Goal: Task Accomplishment & Management: Manage account settings

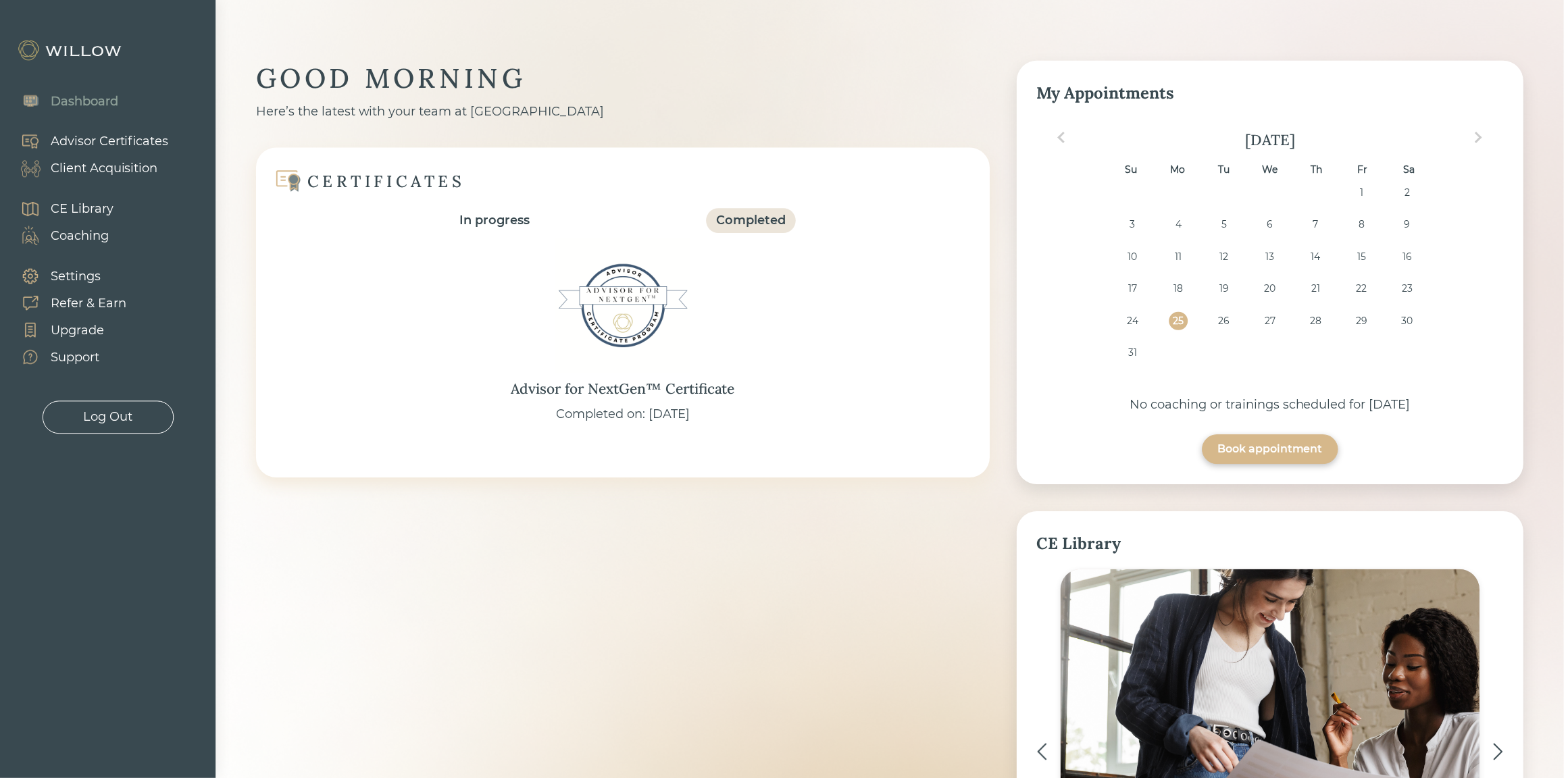
click at [112, 157] on div "Client Acquisition" at bounding box center [82, 169] width 152 height 27
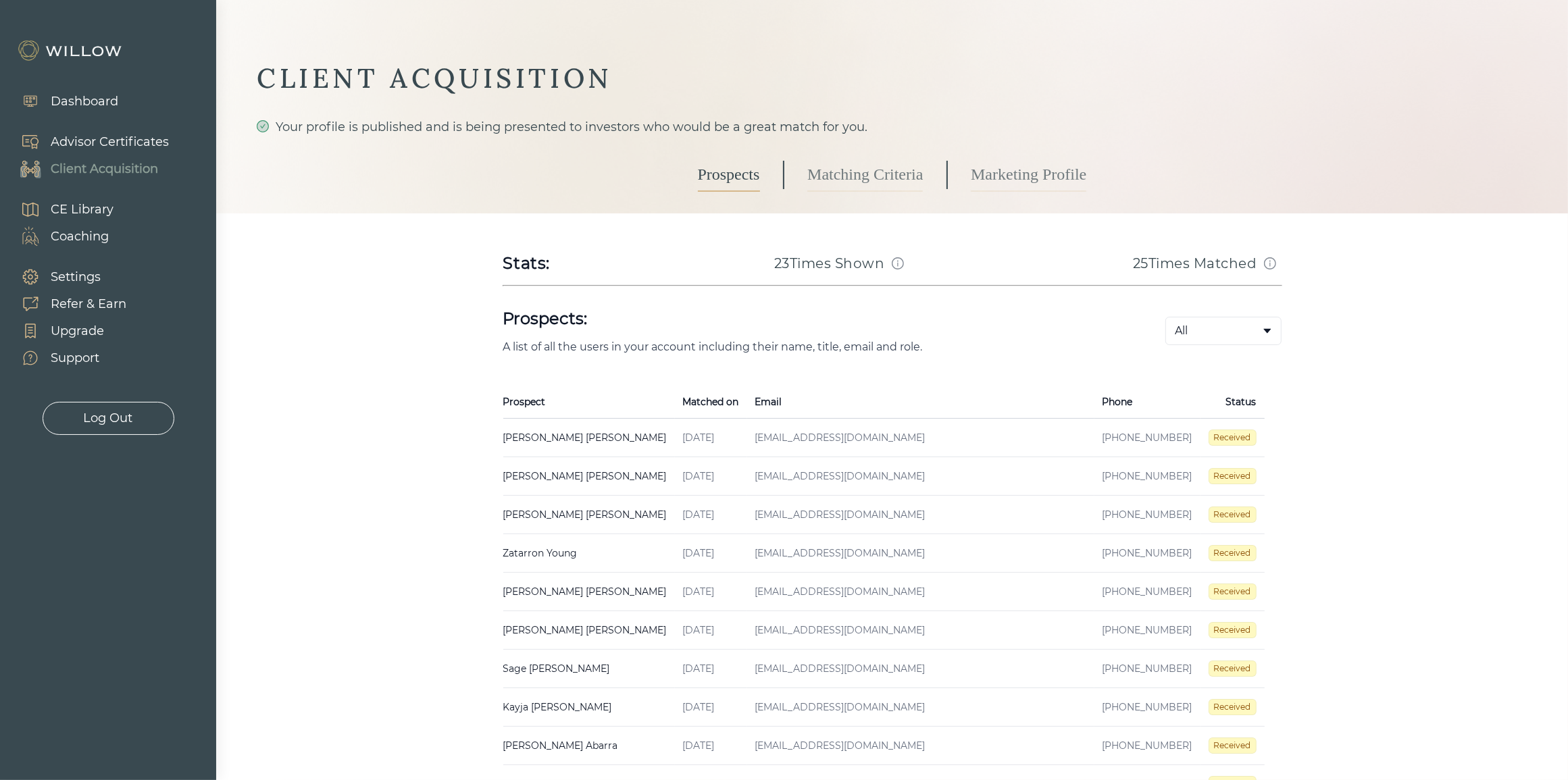
click at [784, 467] on td "[EMAIL_ADDRESS][DOMAIN_NAME]" at bounding box center [920, 477] width 347 height 39
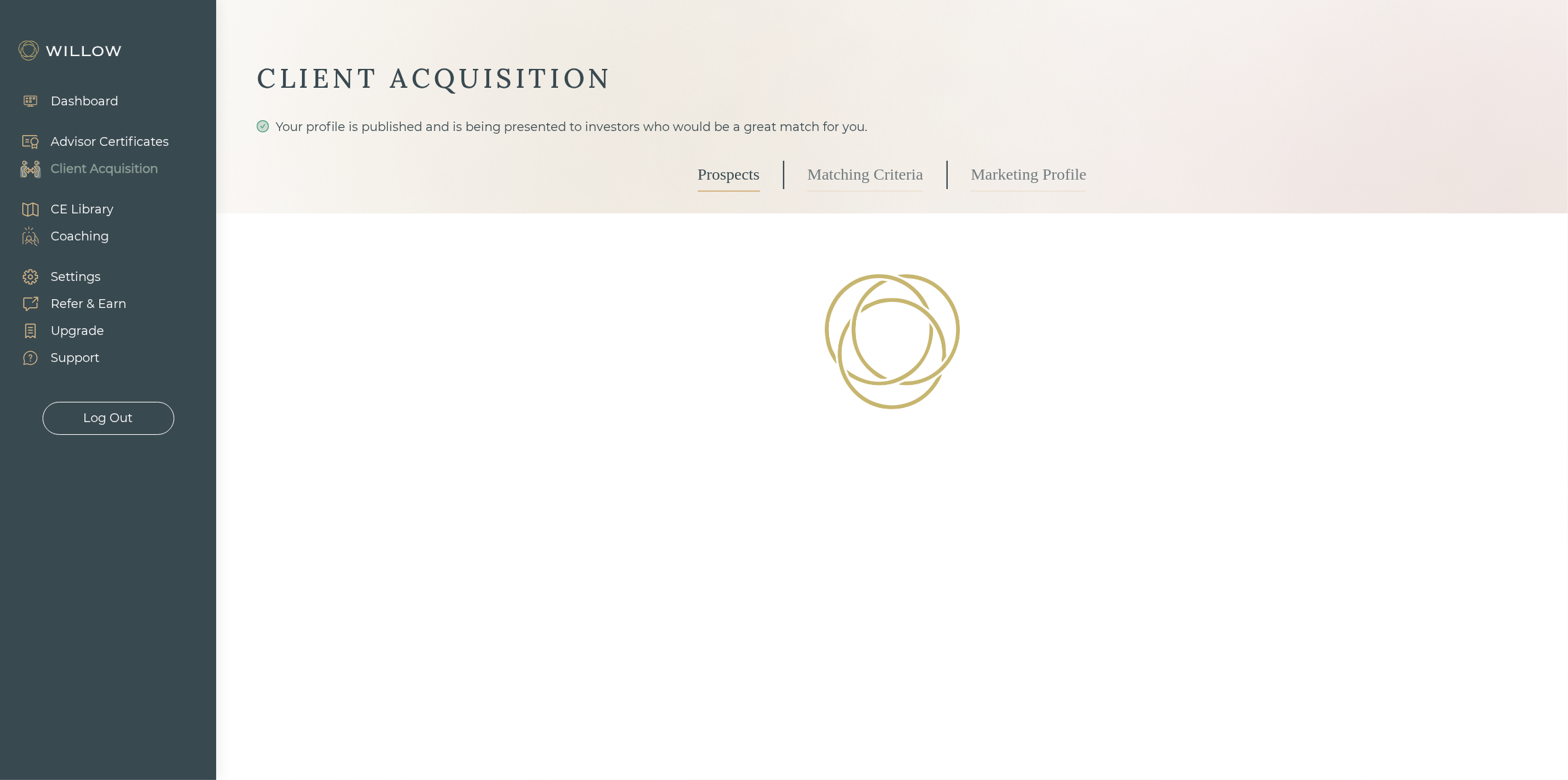
select select "3"
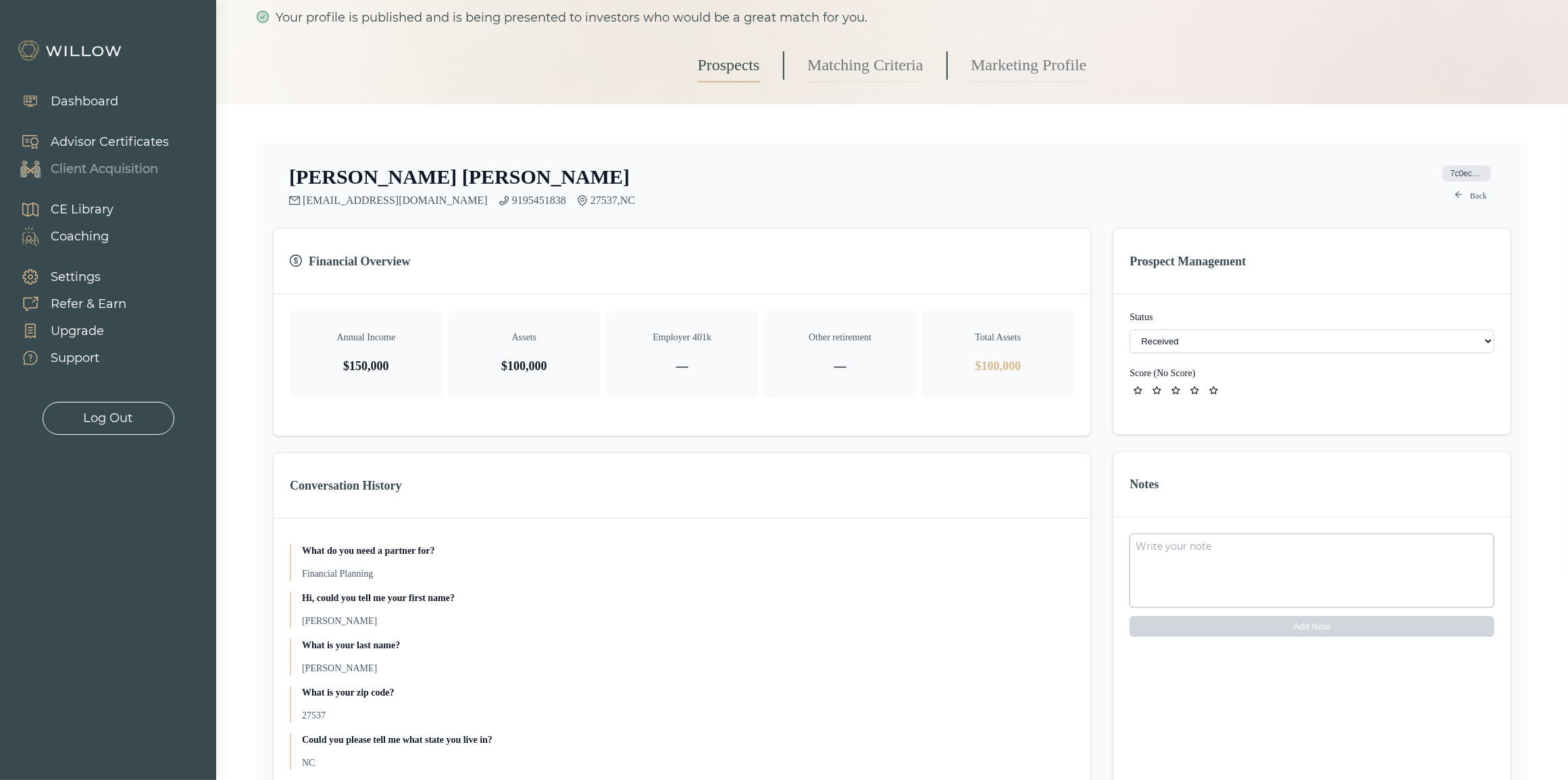
scroll to position [169, 0]
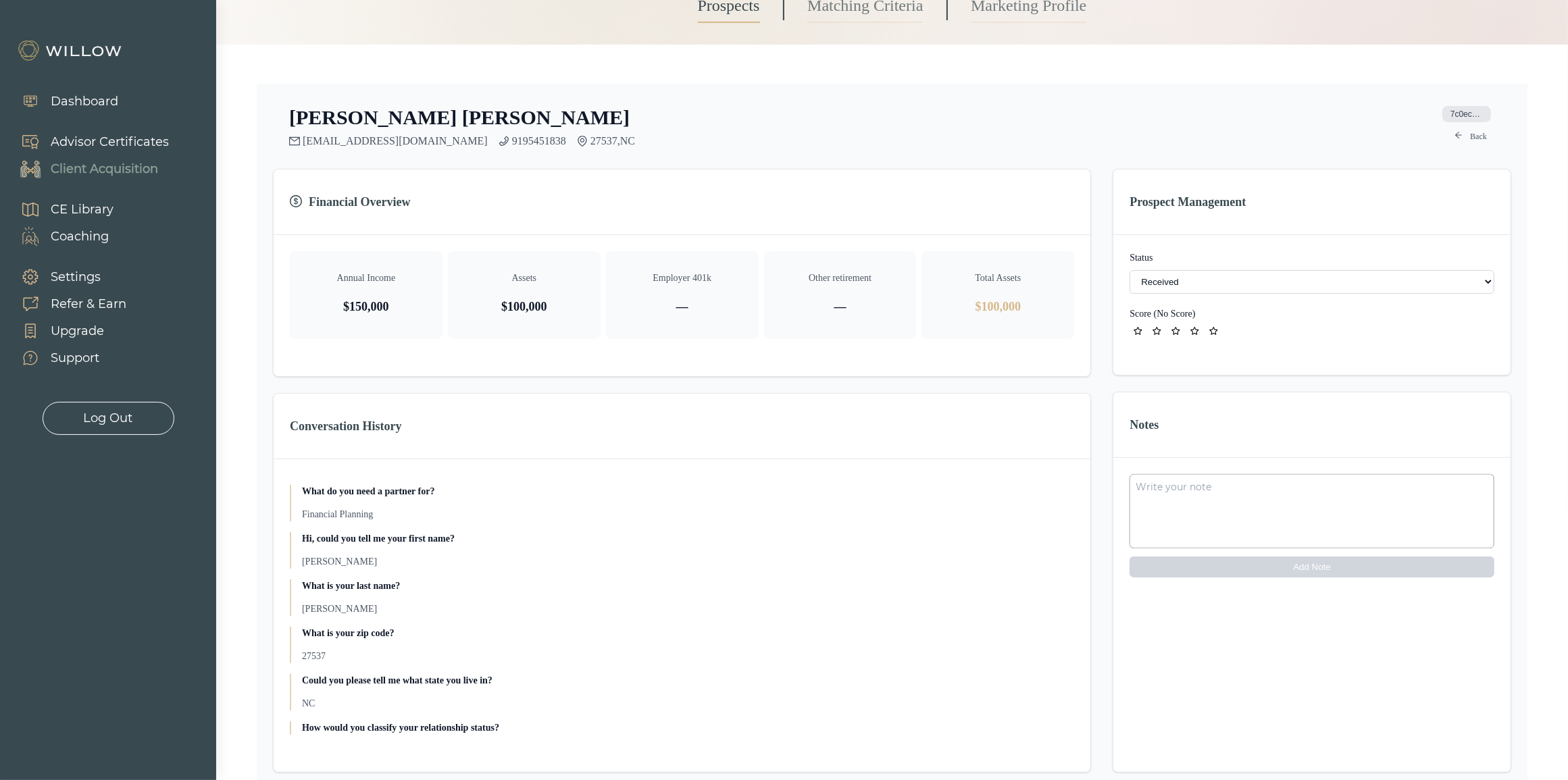
click at [1211, 284] on select "- Not ready to move forward No response received Received Won (Matched) Bad lea…" at bounding box center [1311, 281] width 365 height 24
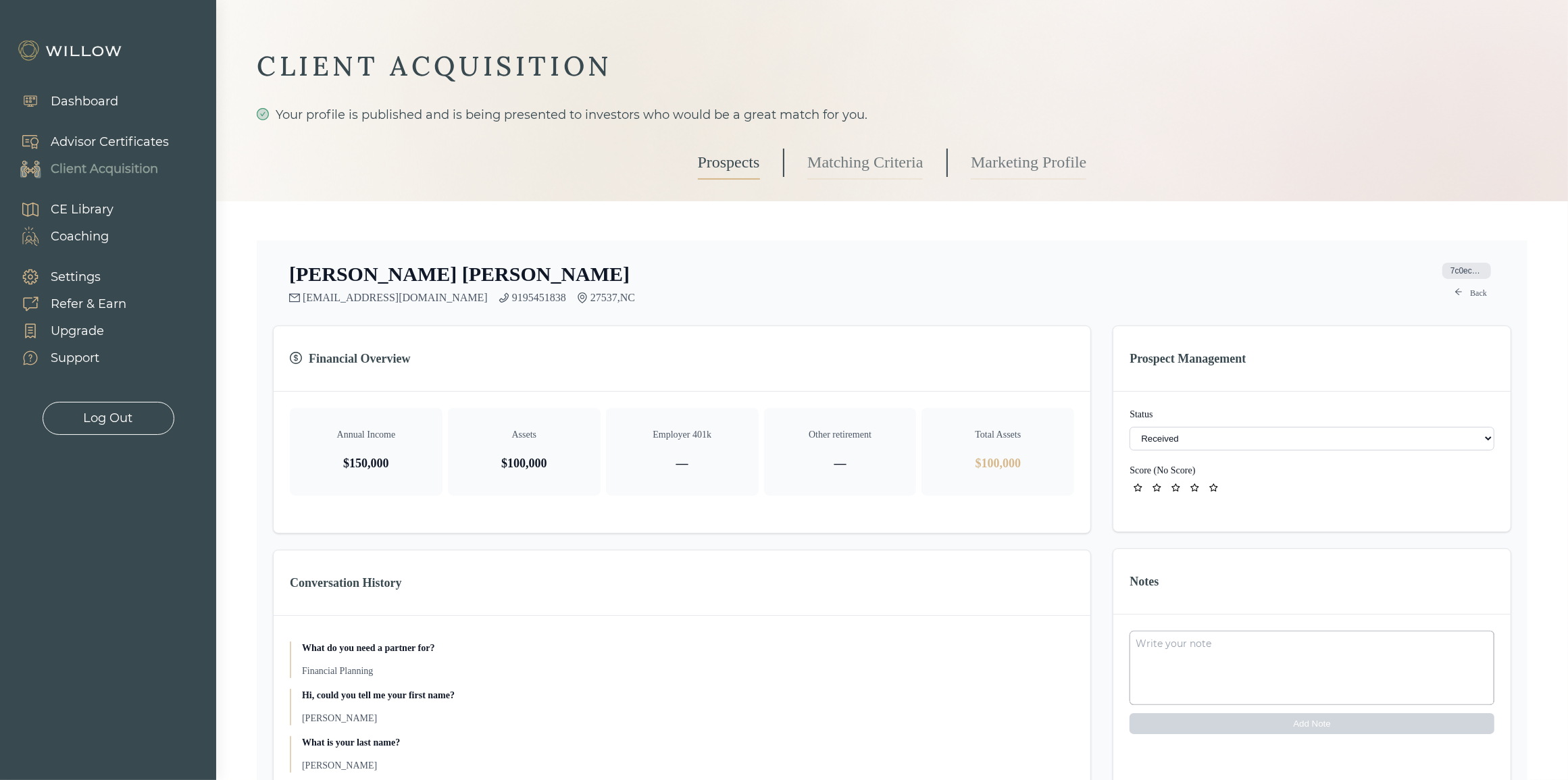
scroll to position [0, 0]
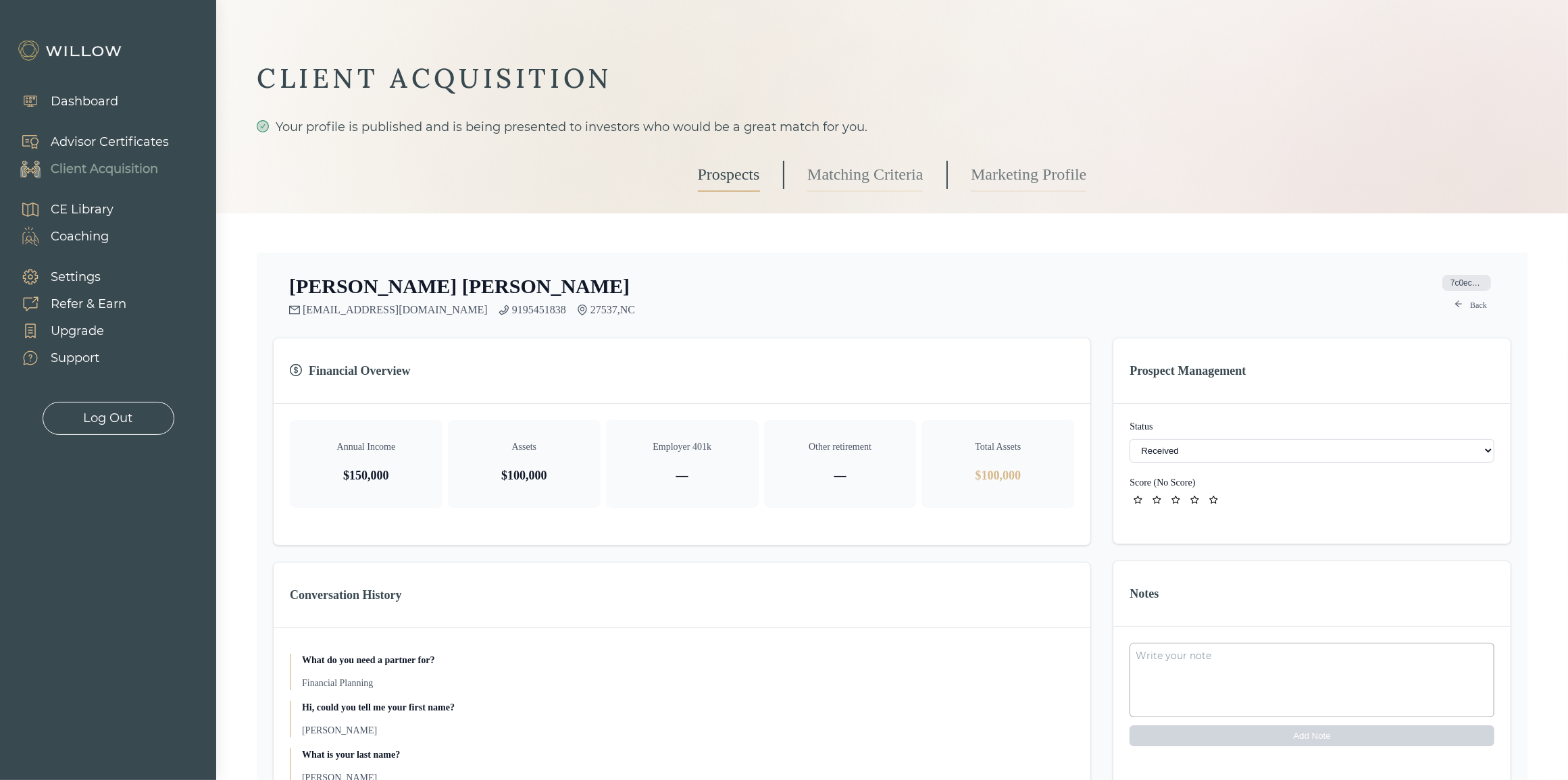
click at [1018, 168] on link "Marketing Profile" at bounding box center [1028, 175] width 116 height 34
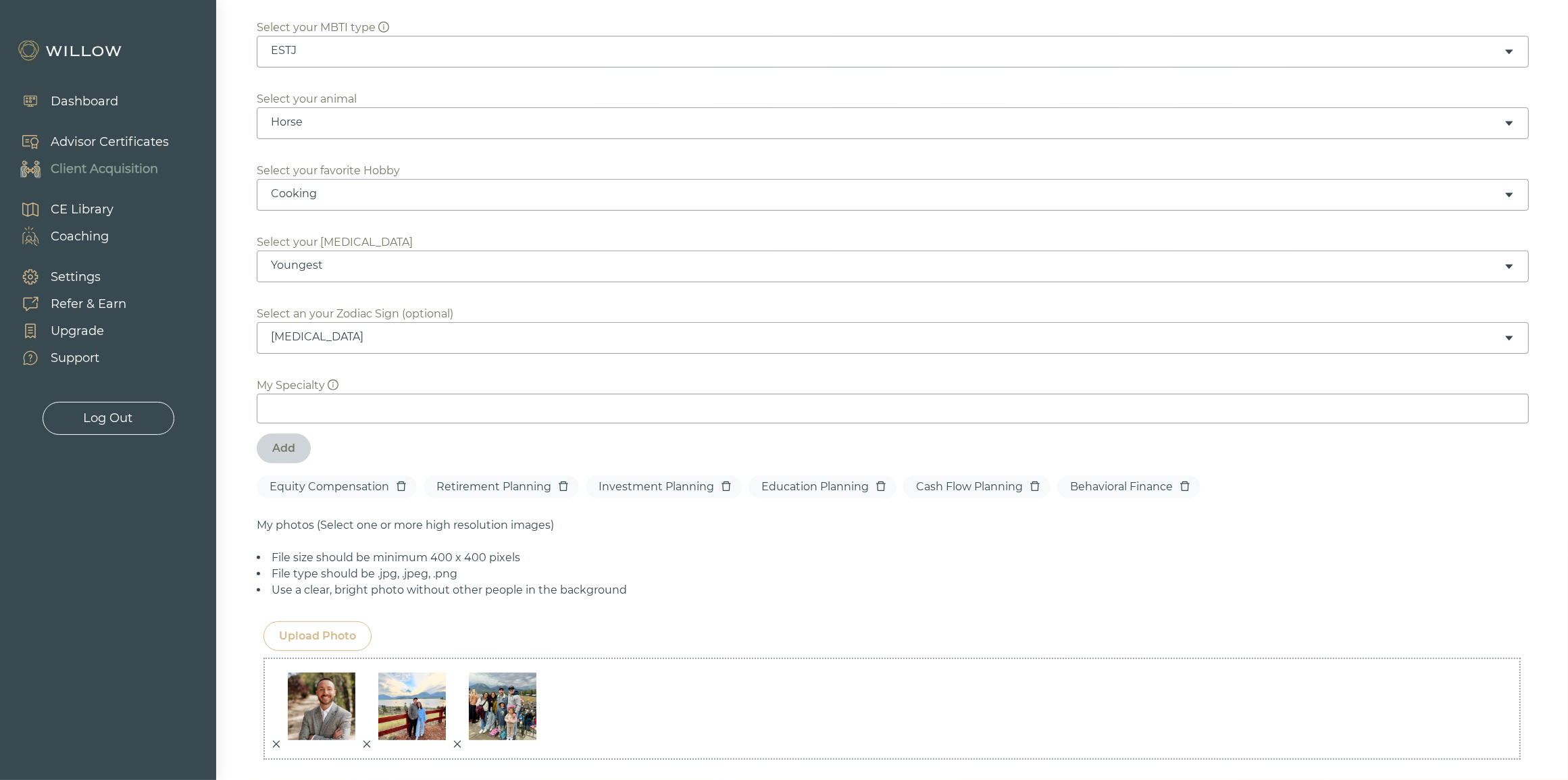
scroll to position [591, 0]
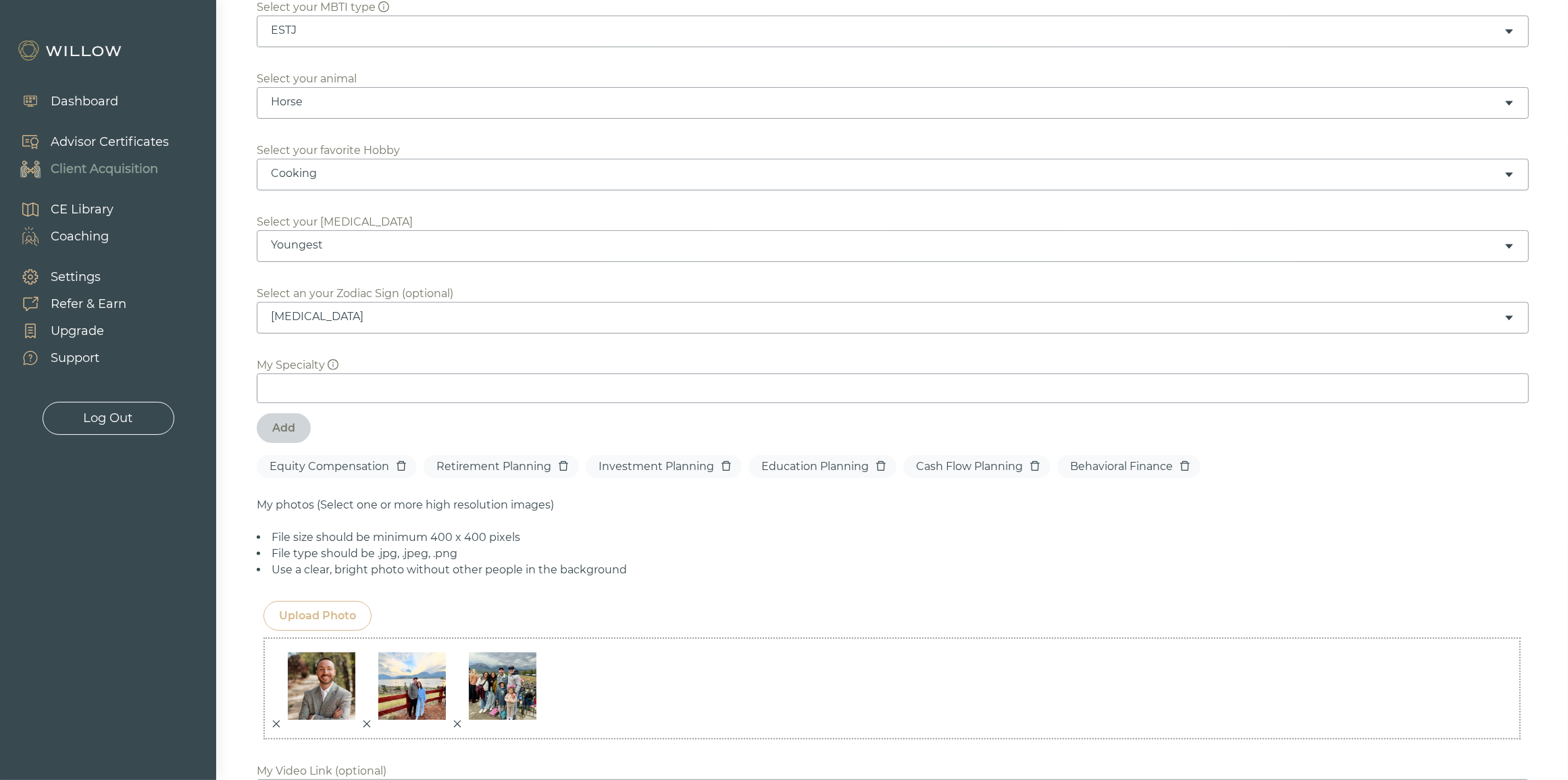
click at [307, 399] on input at bounding box center [892, 388] width 1271 height 29
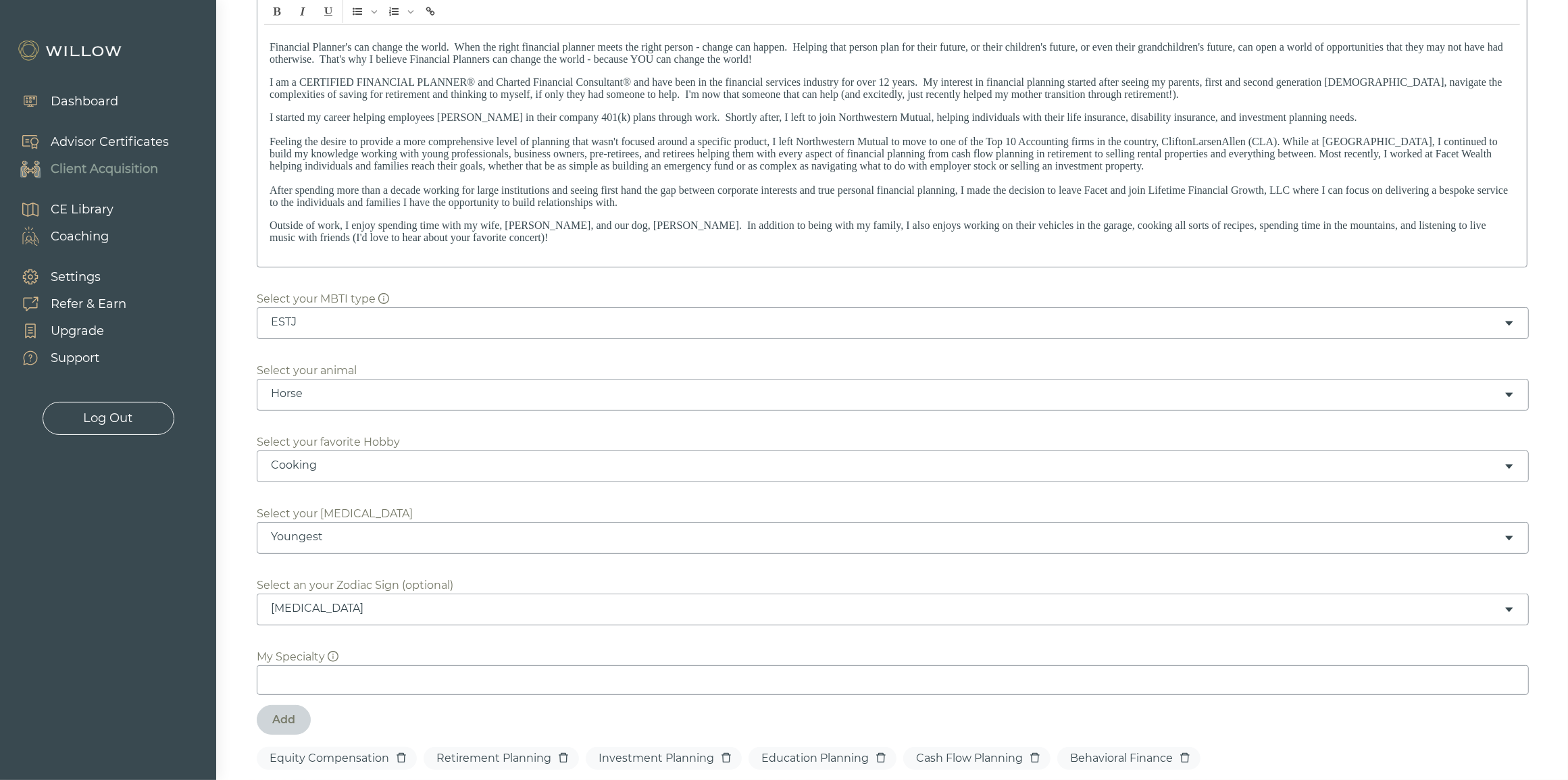
scroll to position [0, 0]
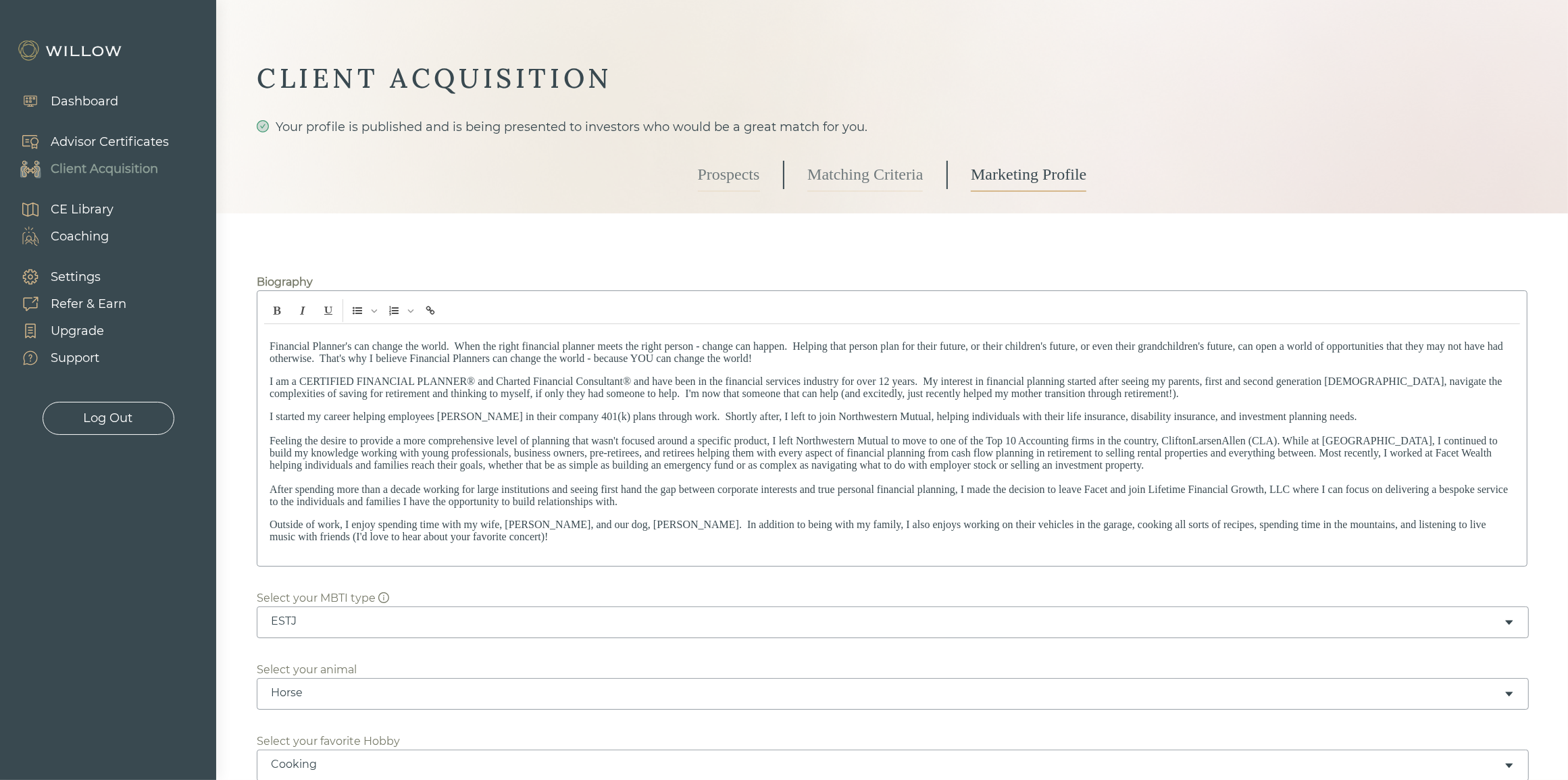
click at [743, 173] on link "Prospects" at bounding box center [729, 175] width 63 height 34
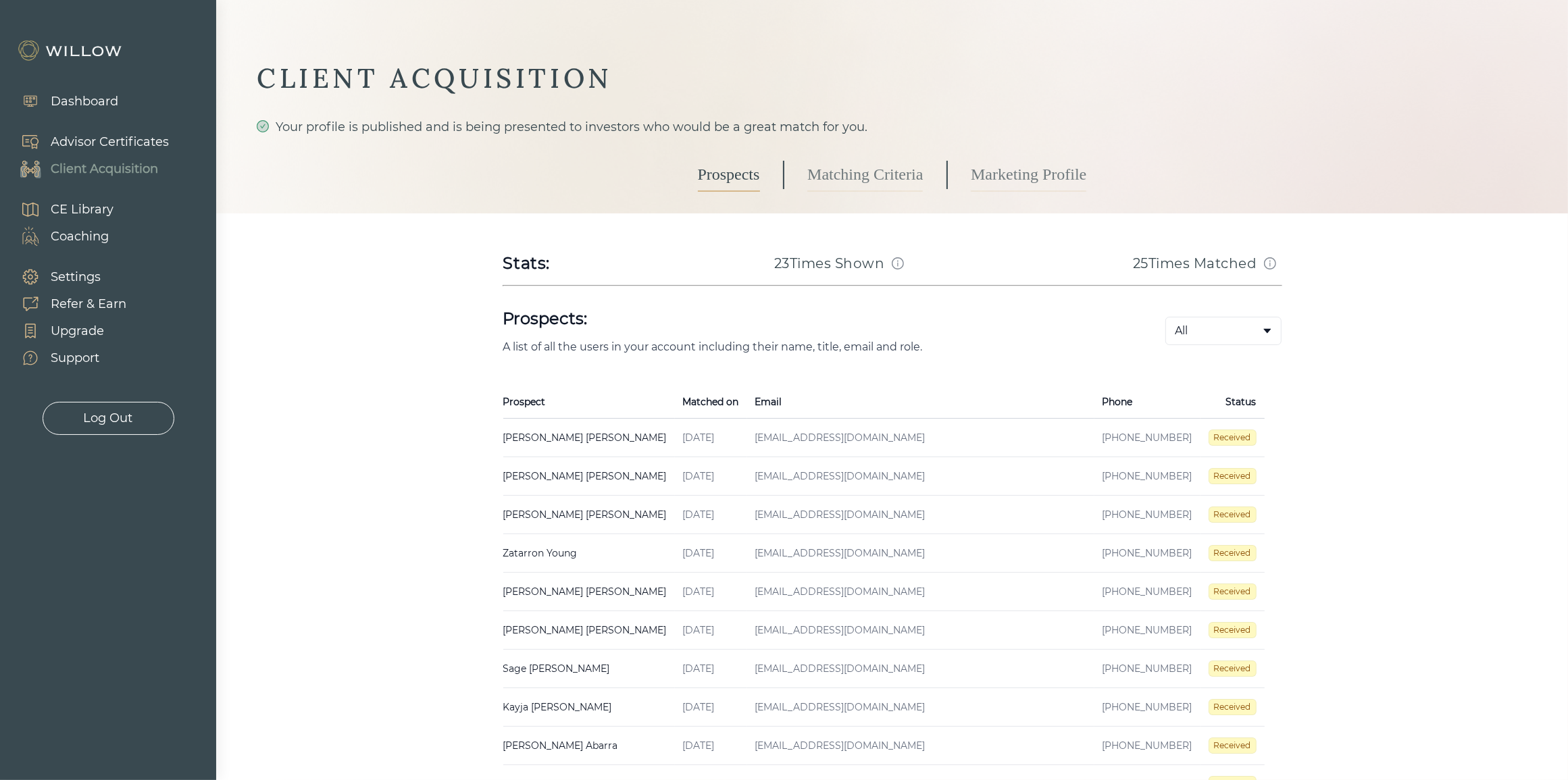
click at [984, 432] on td "[EMAIL_ADDRESS][DOMAIN_NAME]" at bounding box center [920, 438] width 347 height 39
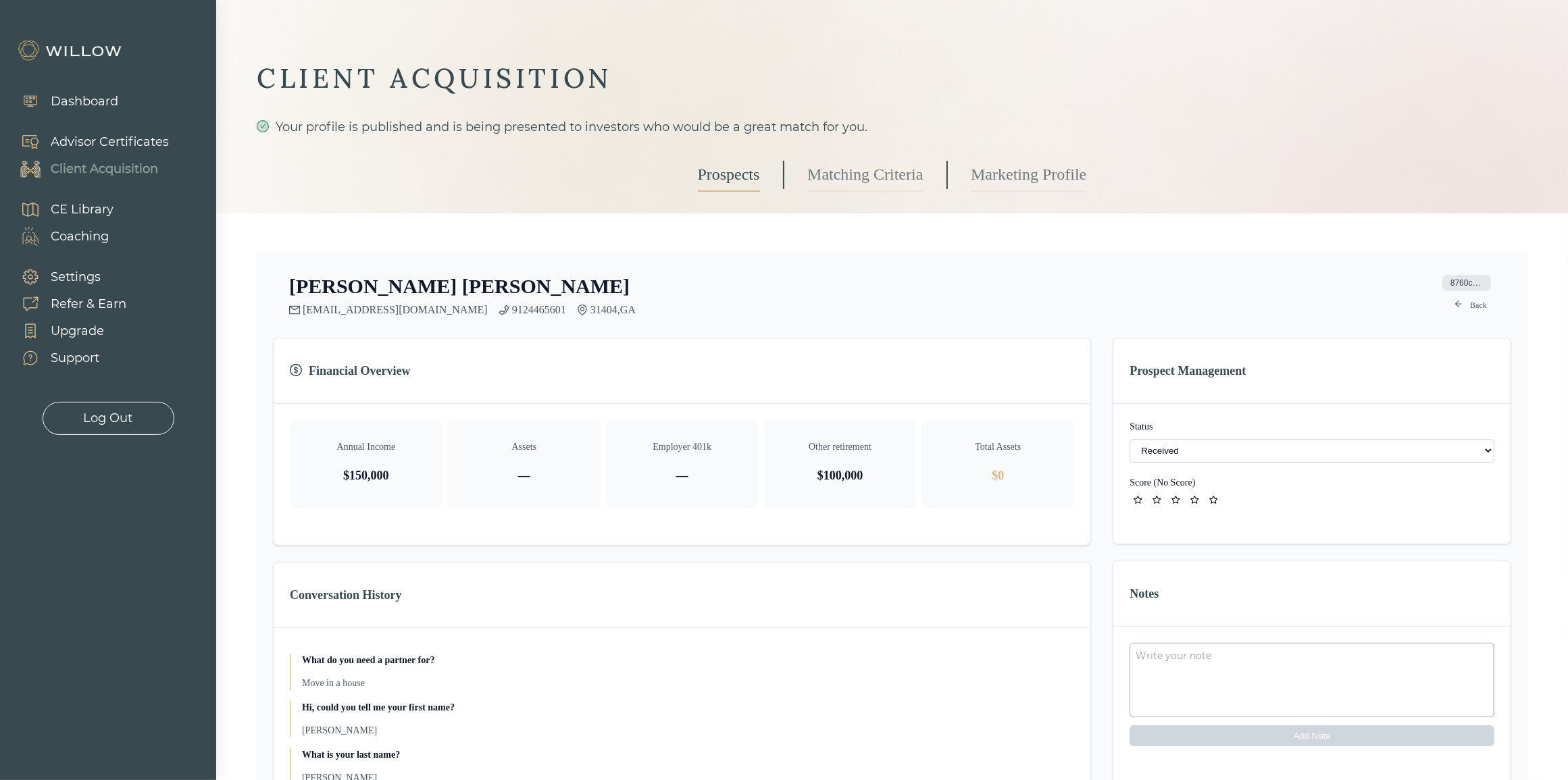
click at [1197, 448] on select "- Not ready to move forward No response received Received Won (Matched) Bad lea…" at bounding box center [1311, 450] width 365 height 24
select select "2"
click at [1098, 406] on div "[PERSON_NAME] [EMAIL_ADDRESS][DOMAIN_NAME] 9124465601 31404 , GA 8760c471-1200-…" at bounding box center [892, 608] width 1238 height 667
click at [1467, 302] on link "Back" at bounding box center [1469, 305] width 48 height 16
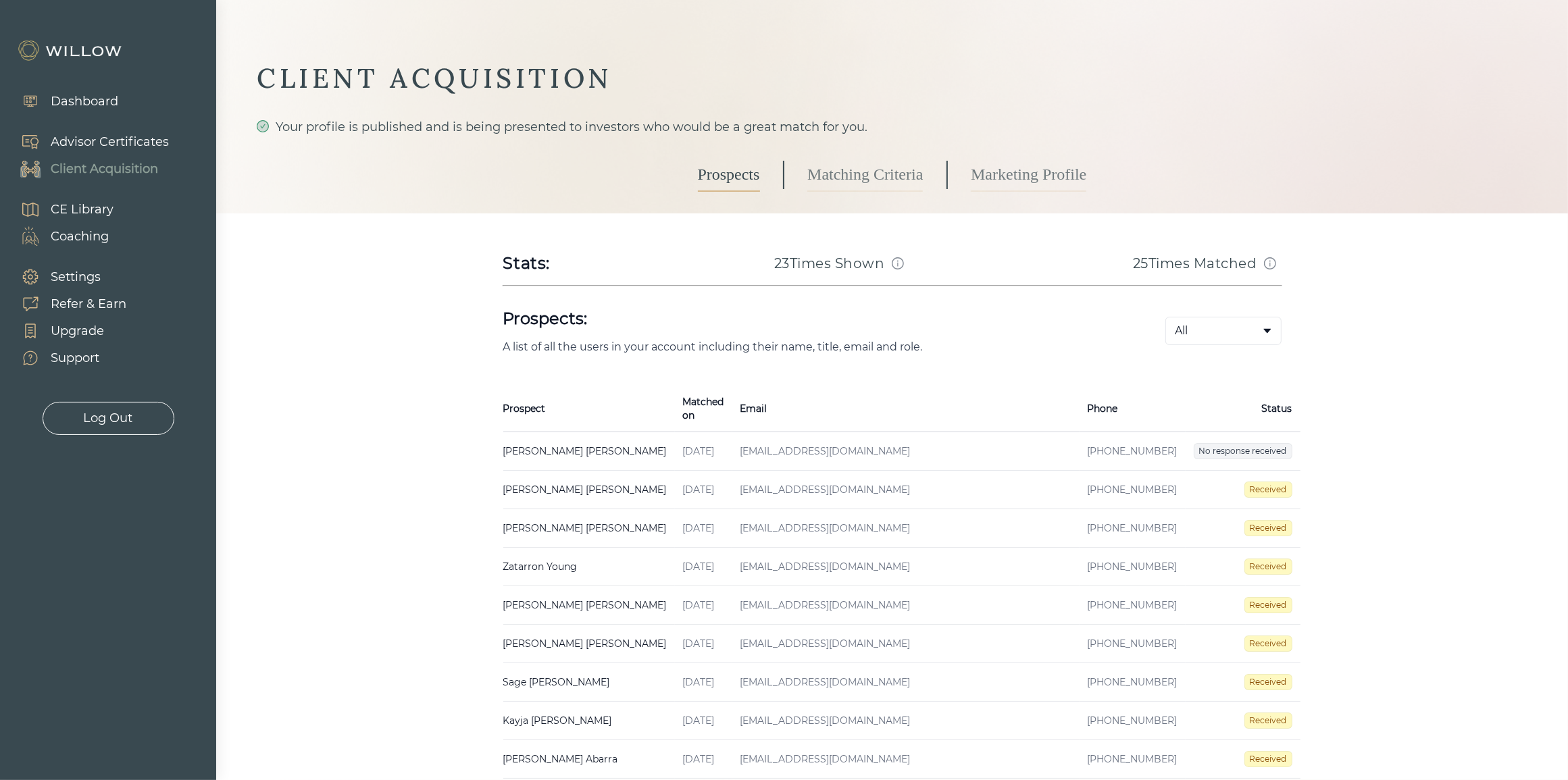
click at [772, 550] on td "[EMAIL_ADDRESS][DOMAIN_NAME]" at bounding box center [906, 567] width 347 height 39
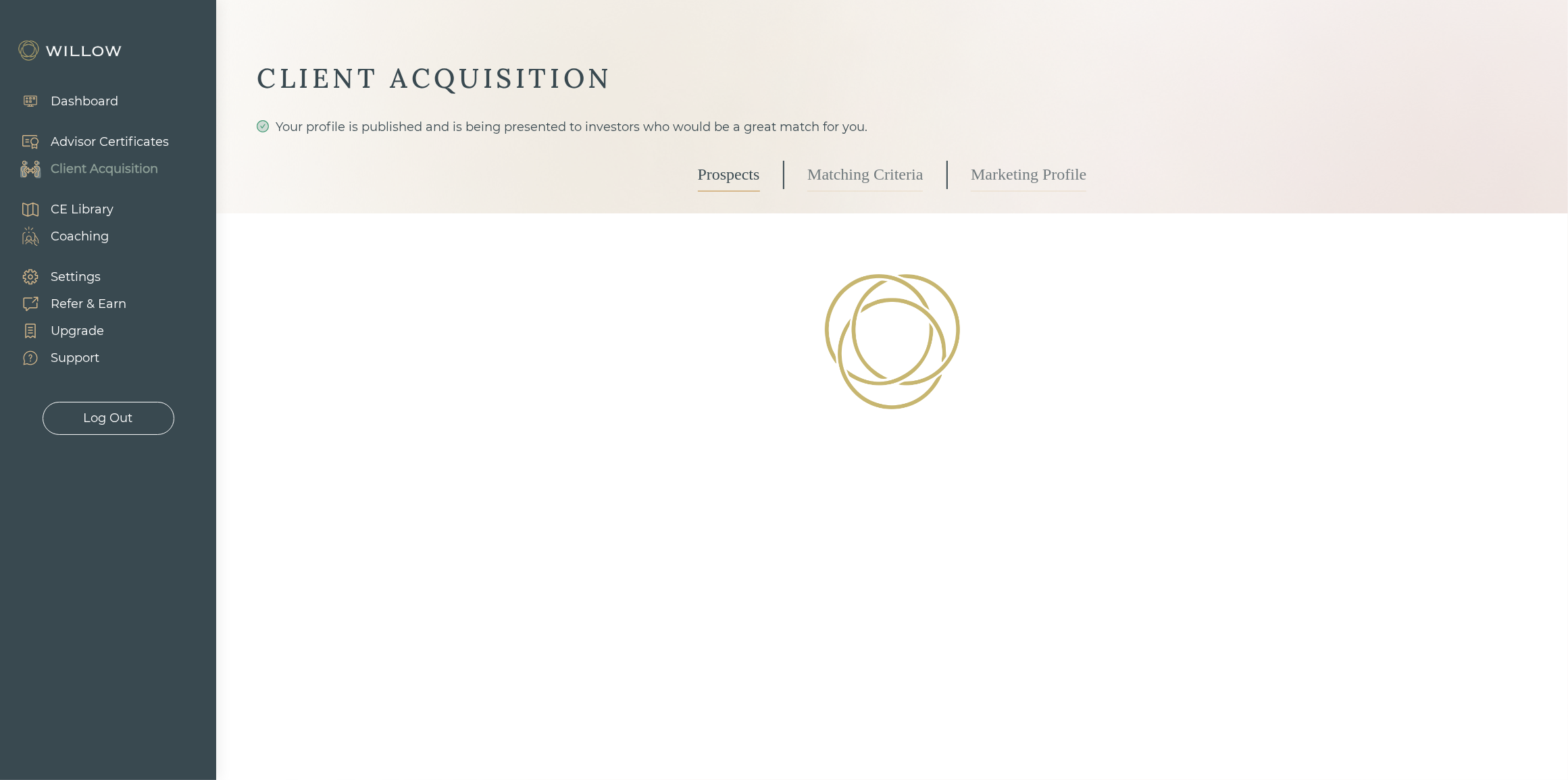
select select "3"
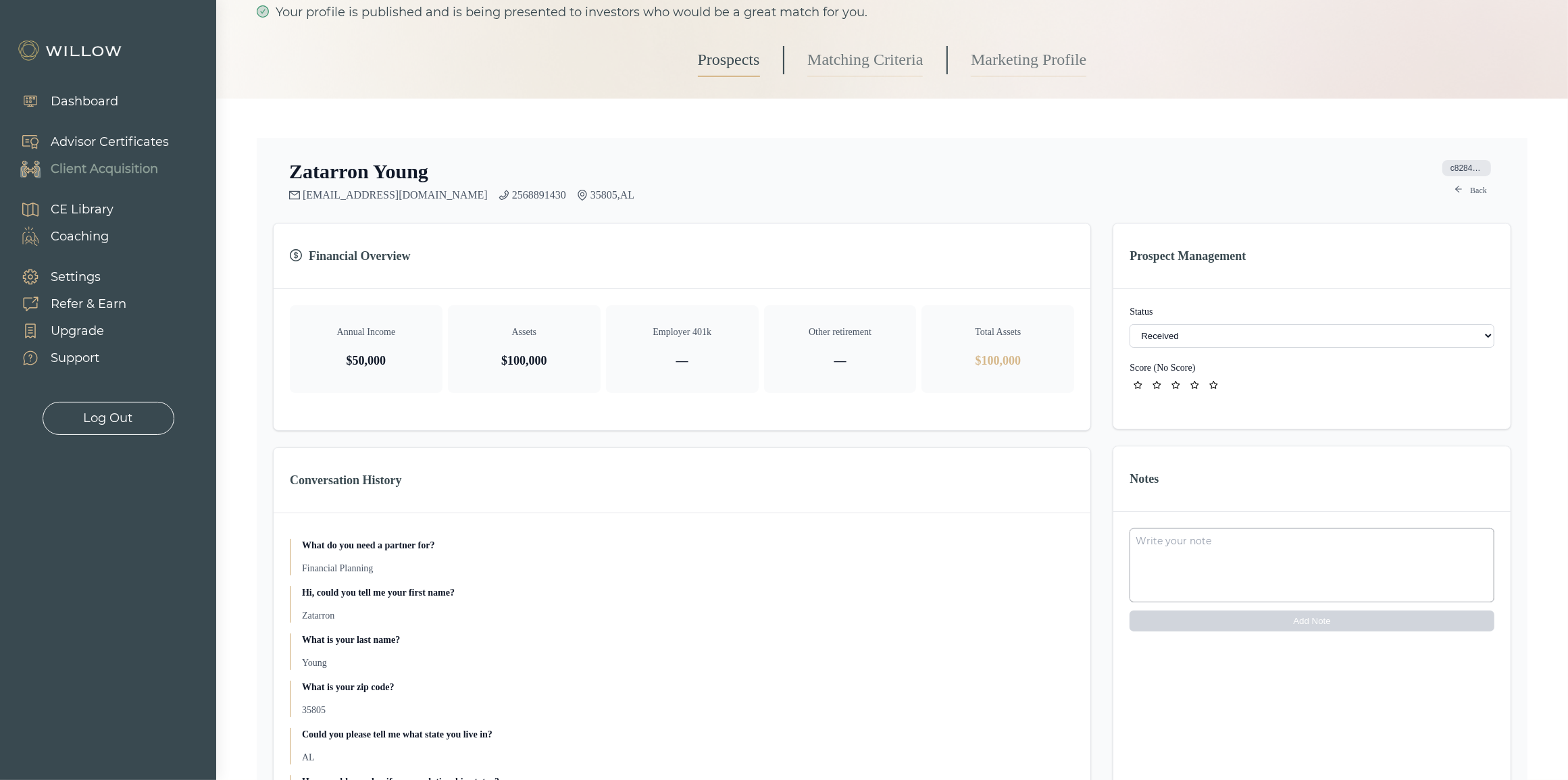
scroll to position [84, 0]
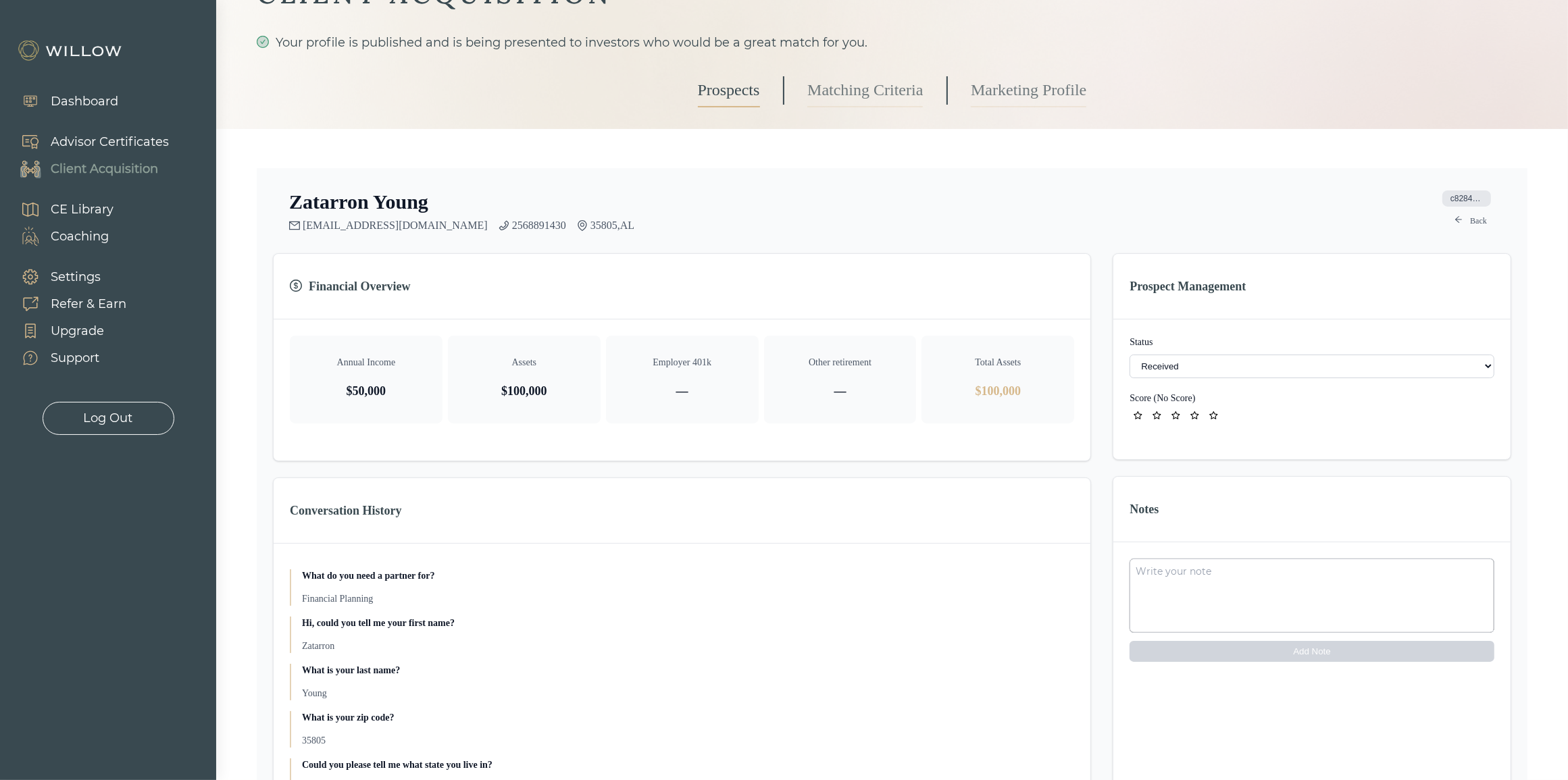
click at [1471, 218] on link "Back" at bounding box center [1469, 221] width 48 height 16
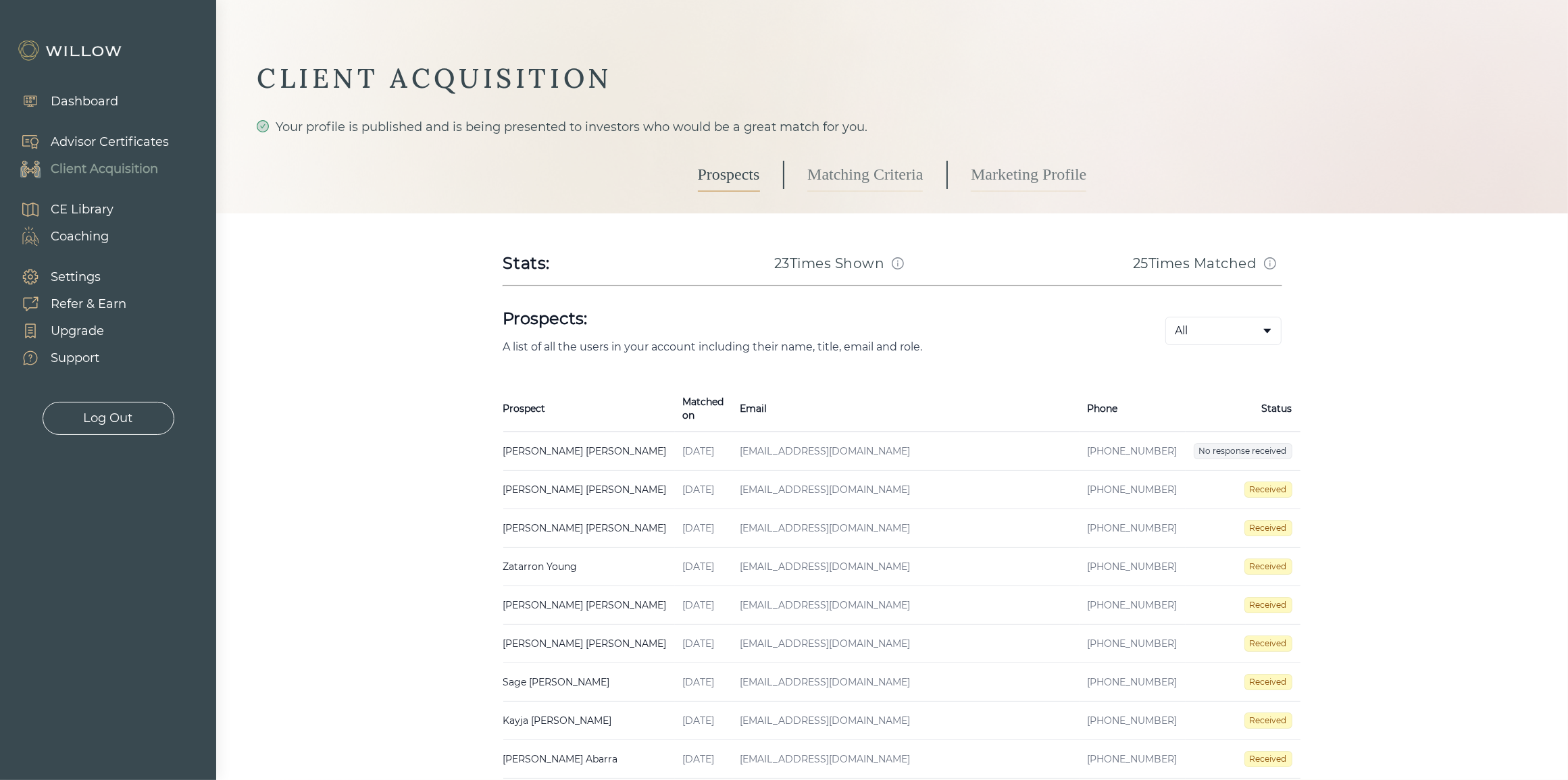
click at [747, 514] on td "[EMAIL_ADDRESS][DOMAIN_NAME]" at bounding box center [906, 529] width 347 height 39
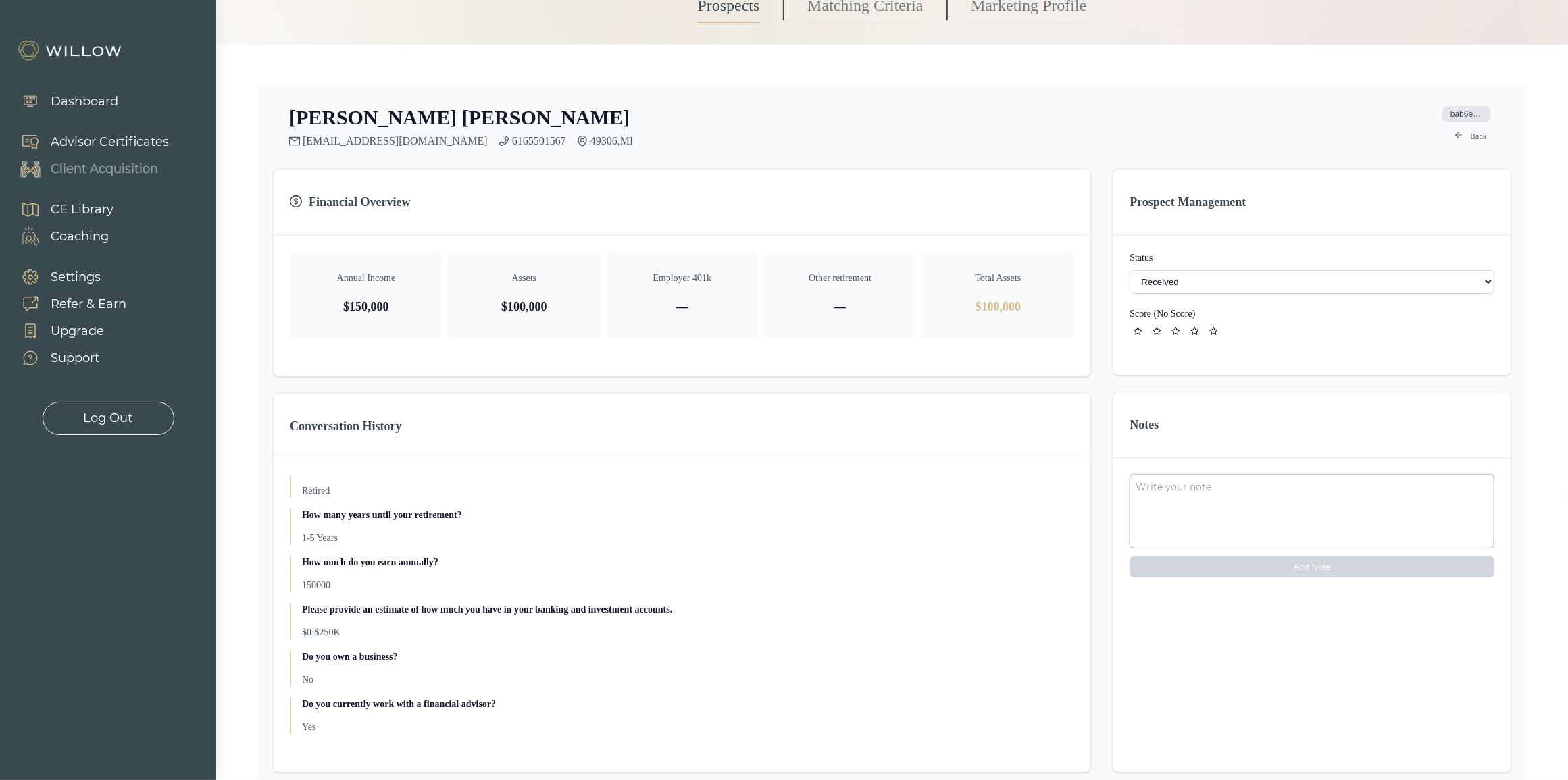
scroll to position [591, 0]
click at [1217, 275] on select "- Not ready to move forward No response received Received Won (Matched) Bad lea…" at bounding box center [1311, 281] width 365 height 24
select select "2"
click at [1474, 129] on link "Back" at bounding box center [1469, 136] width 48 height 16
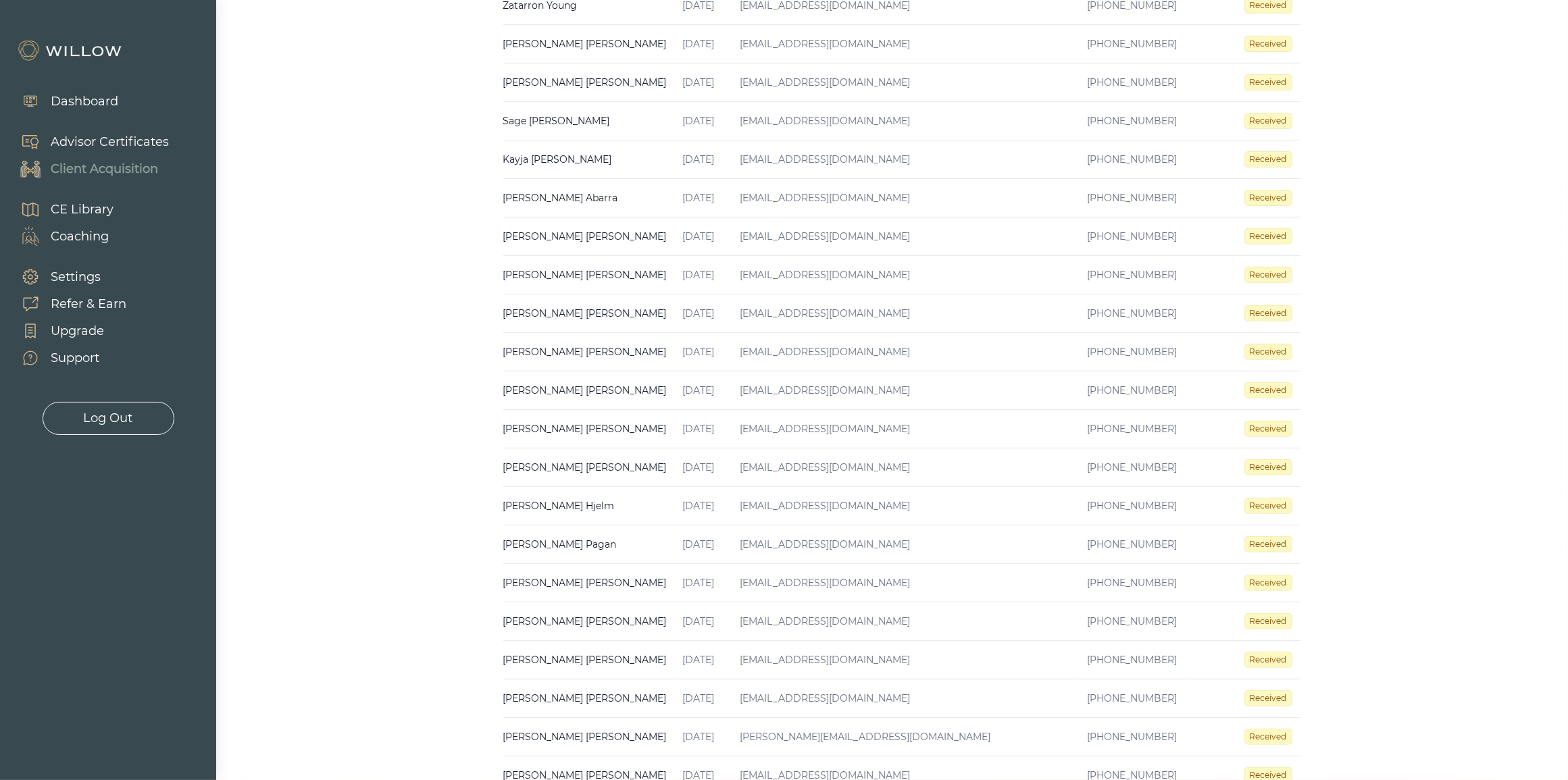
scroll to position [712, 0]
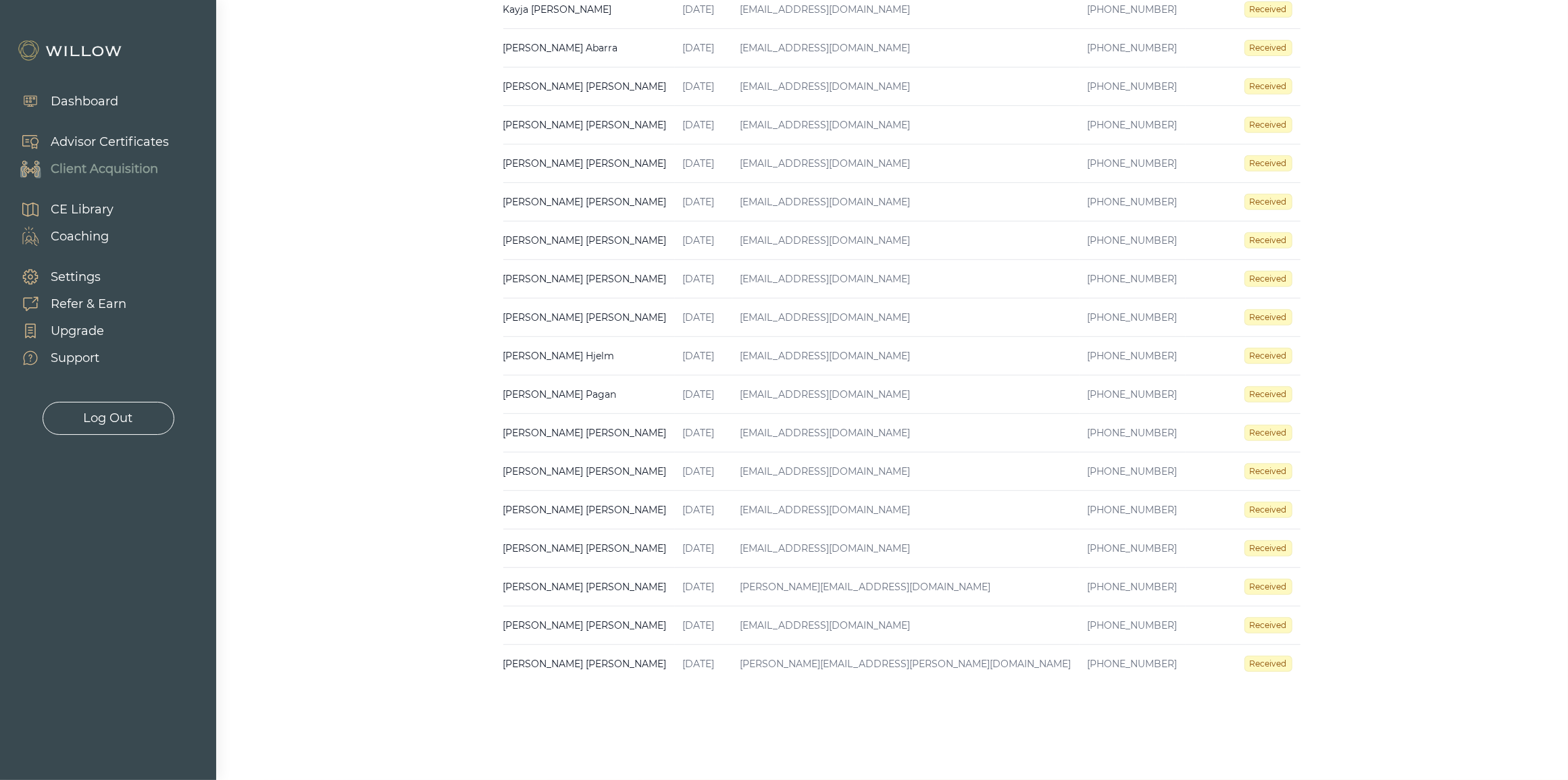
click at [675, 620] on td "[DATE]" at bounding box center [703, 626] width 58 height 39
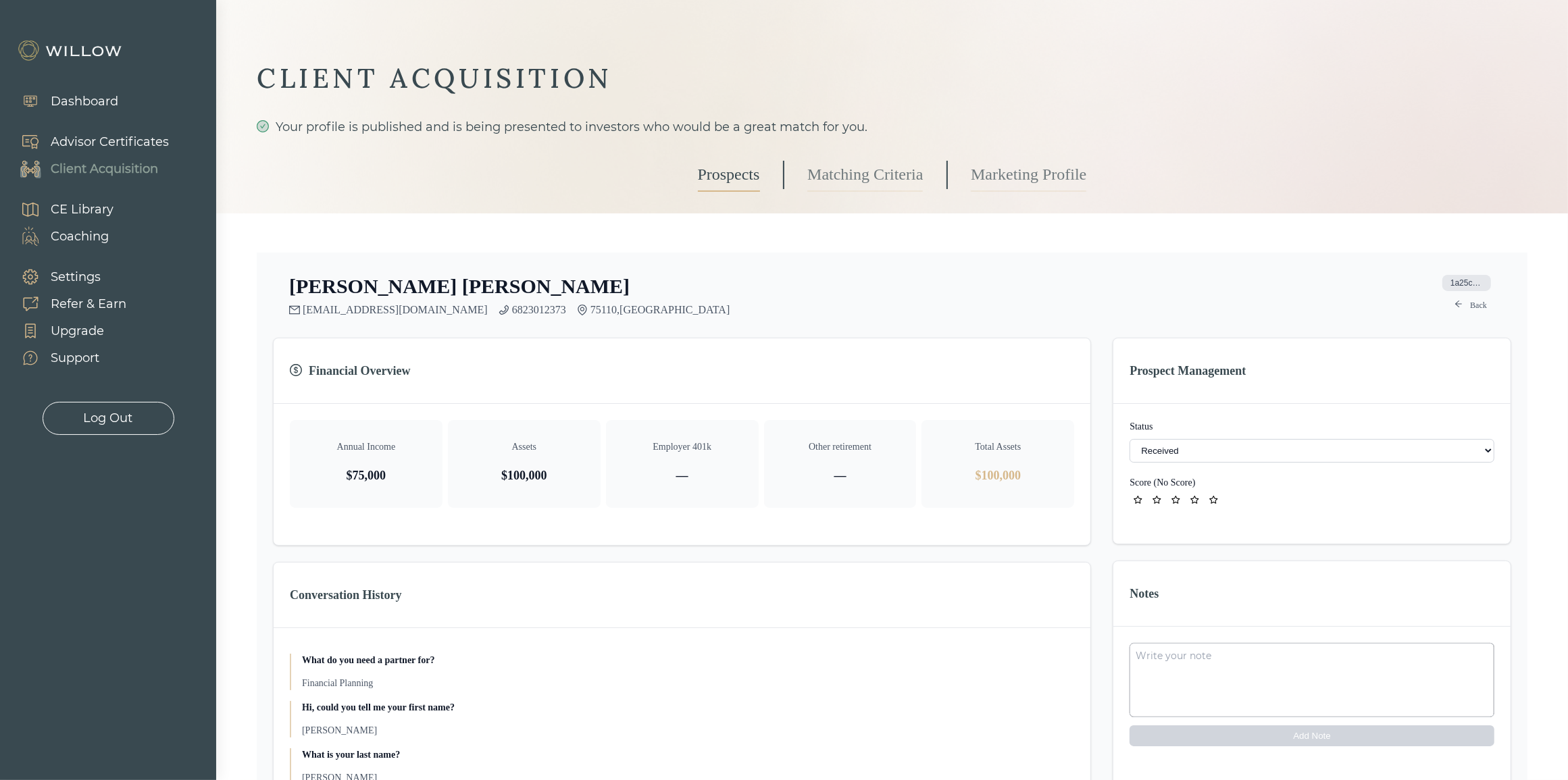
click at [1197, 443] on select "- Not ready to move forward No response received Received Won (Matched) Bad lea…" at bounding box center [1311, 450] width 365 height 24
select select "8"
click at [997, 166] on link "Marketing Profile" at bounding box center [1028, 175] width 116 height 34
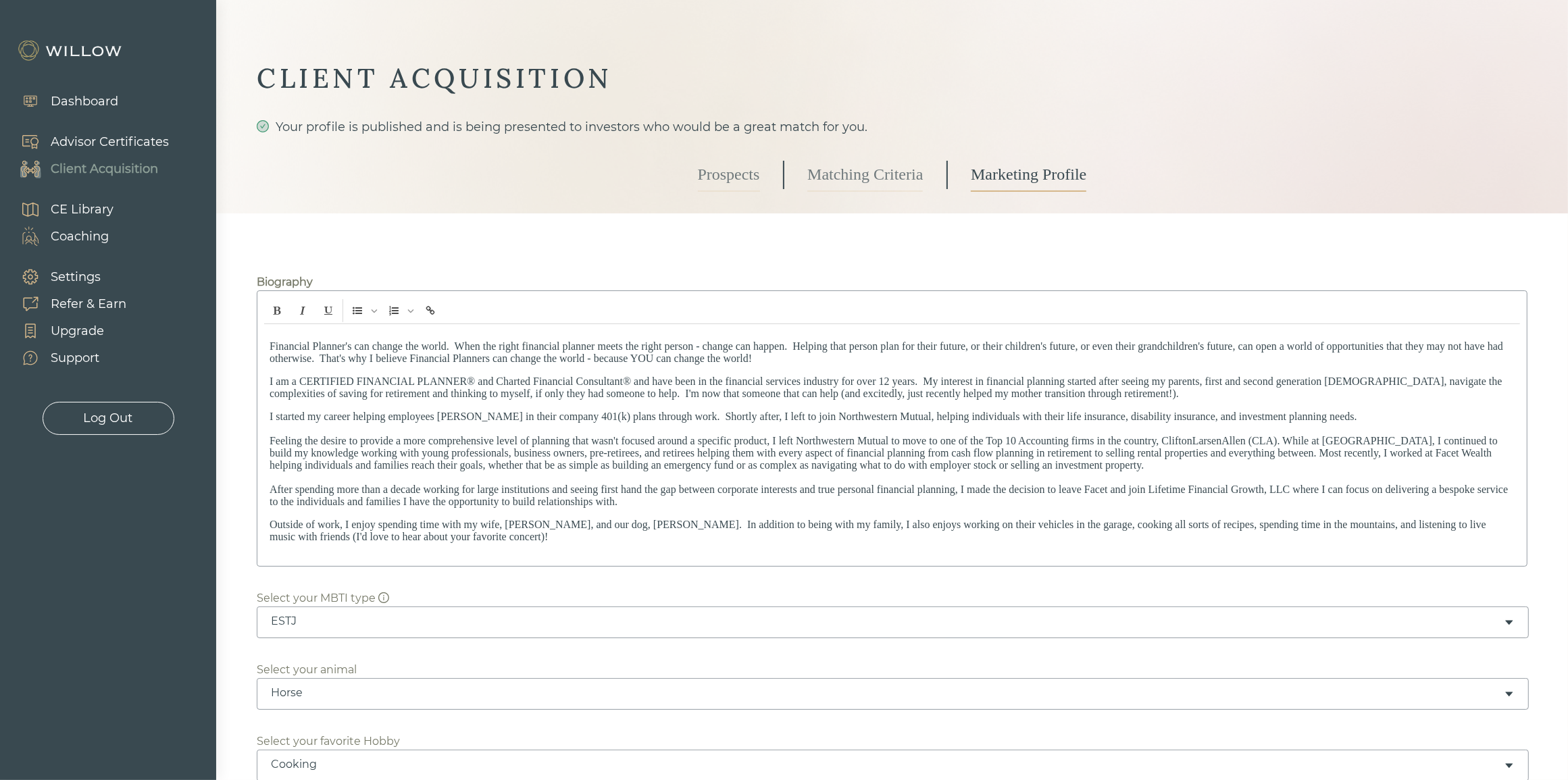
click at [910, 190] on link "Matching Criteria" at bounding box center [865, 175] width 116 height 34
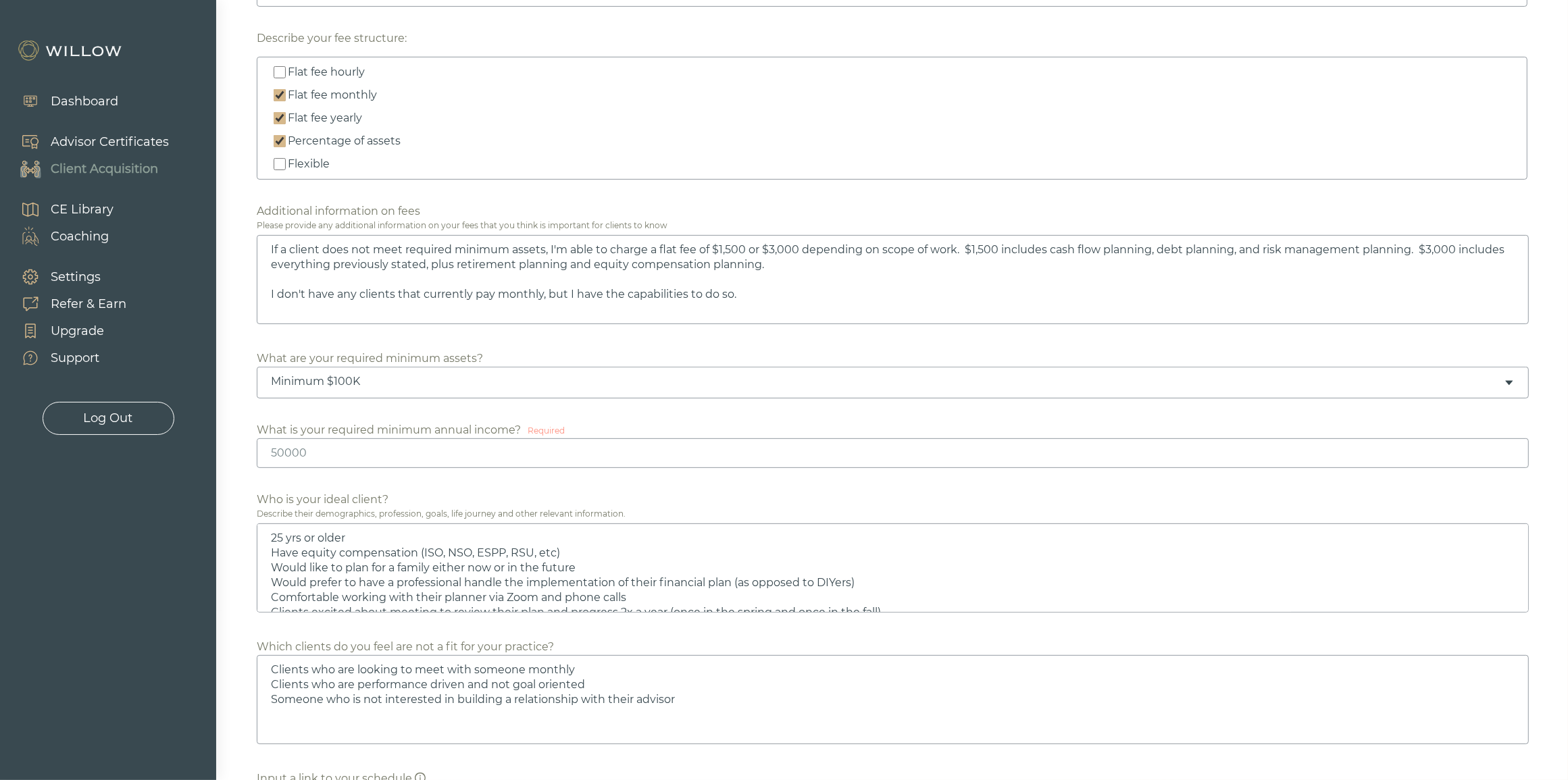
scroll to position [507, 0]
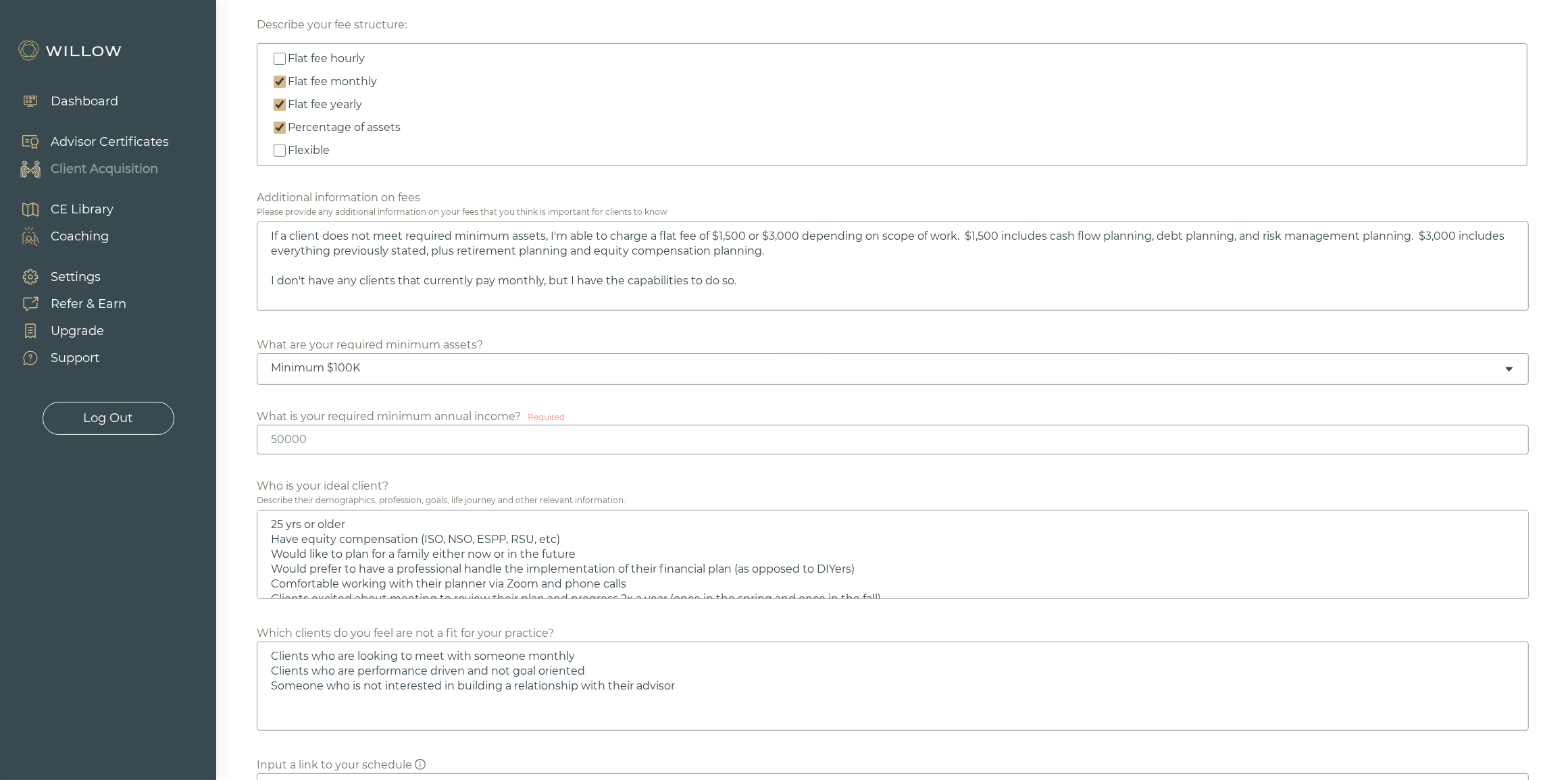
click at [285, 444] on input "number" at bounding box center [892, 439] width 1271 height 29
click at [285, 443] on input "number" at bounding box center [892, 439] width 1271 height 29
type textarea "If a client does not meet required minimum assets, I'm able to charge a flat fe…"
type input "1"
type textarea "25 yrs or older Have equity compensation (ISO, NSO, ESPP, RSU, etc) Would like …"
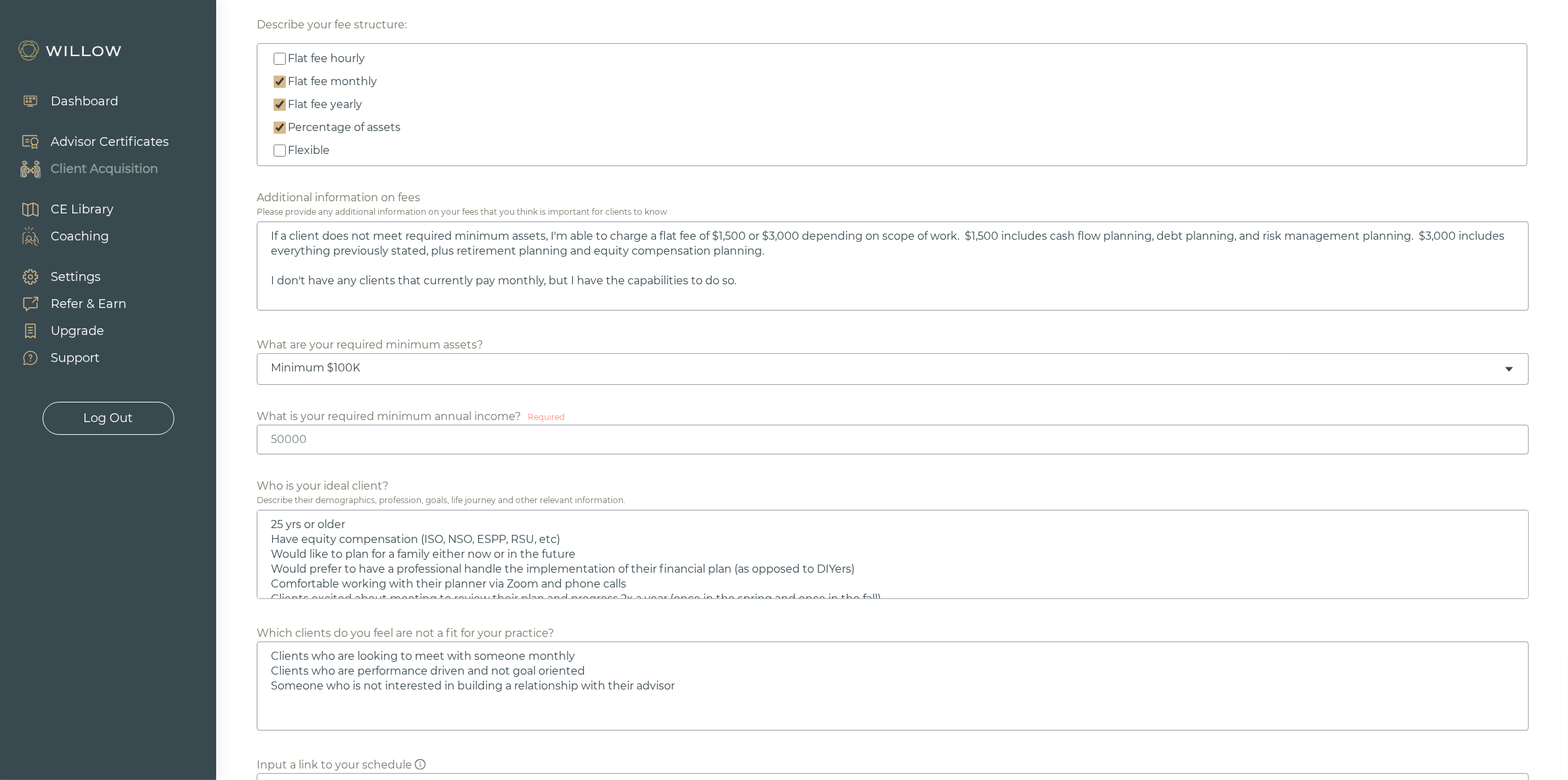
type textarea "Clients who are looking to meet with someone monthly Clients who are performanc…"
type textarea "If a client does not meet required minimum assets, I'm able to charge a flat fe…"
type input "11"
type textarea "25 yrs or older Have equity compensation (ISO, NSO, ESPP, RSU, etc) Would like …"
type textarea "Clients who are looking to meet with someone monthly Clients who are performanc…"
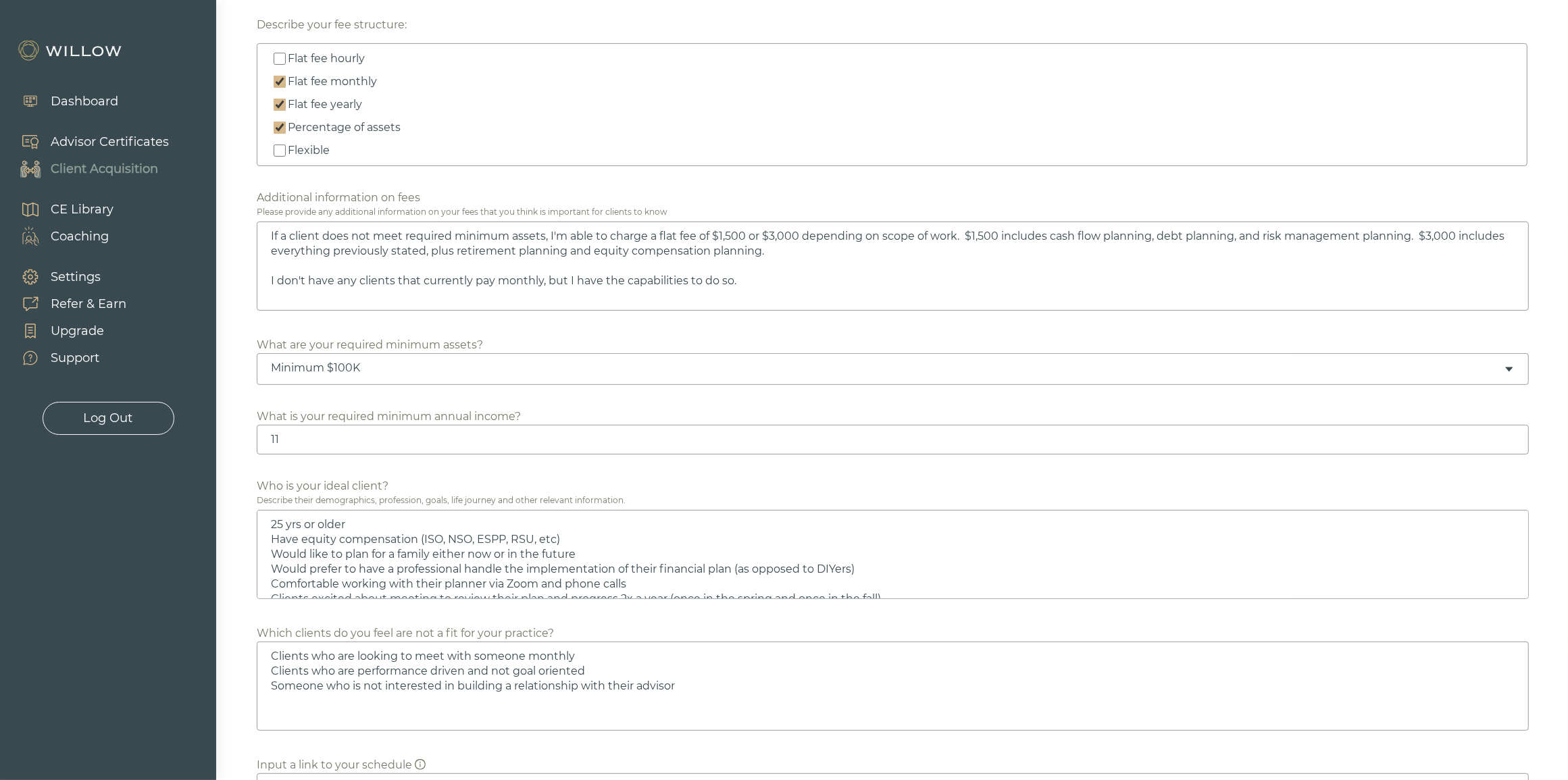
type textarea "If a client does not meet required minimum assets, I'm able to charge a flat fe…"
type input "115"
type textarea "25 yrs or older Have equity compensation (ISO, NSO, ESPP, RSU, etc) Would like …"
type textarea "Clients who are looking to meet with someone monthly Clients who are performanc…"
type textarea "If a client does not meet required minimum assets, I'm able to charge a flat fe…"
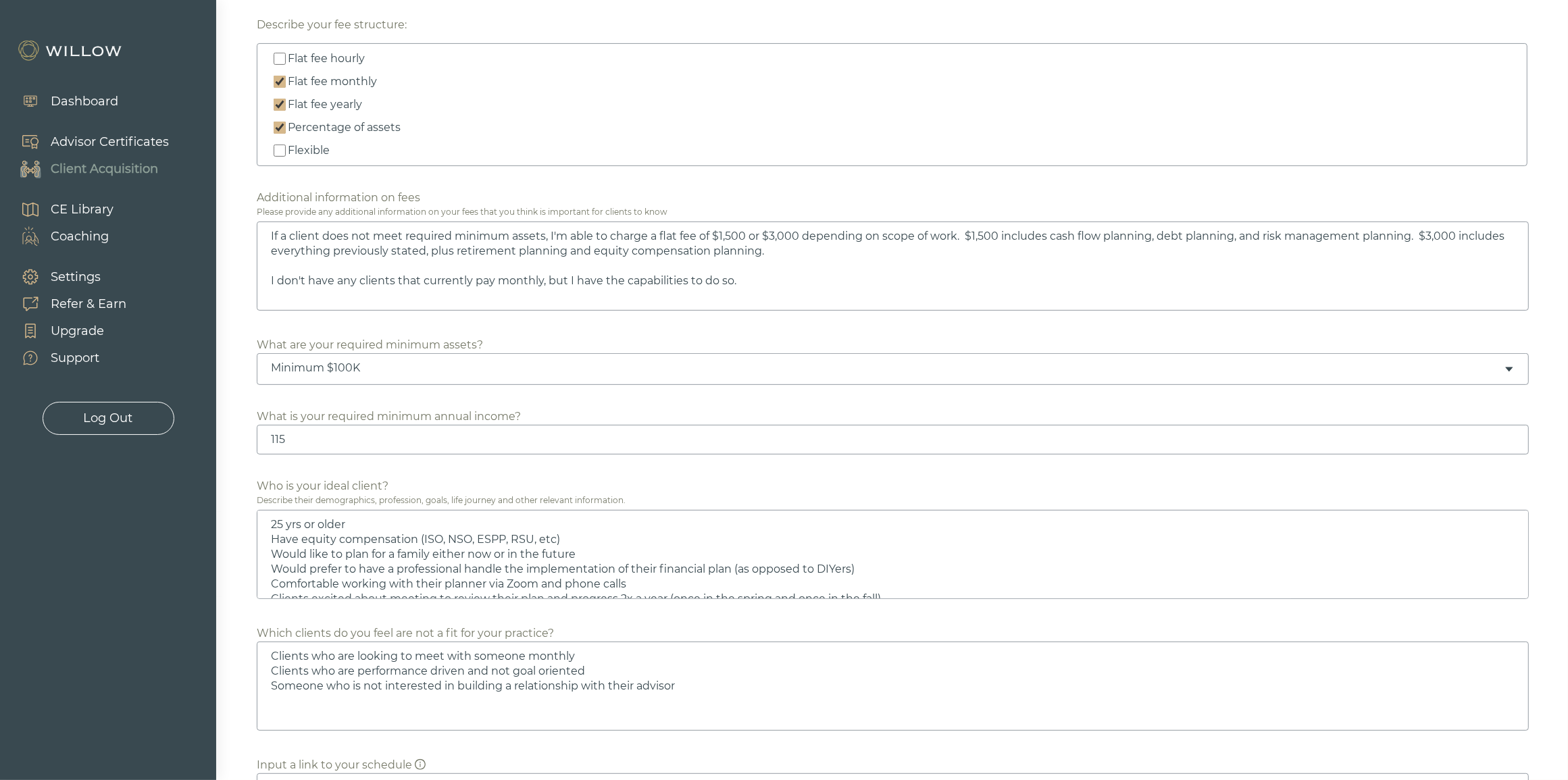
type input "1150"
type textarea "25 yrs or older Have equity compensation (ISO, NSO, ESPP, RSU, etc) Would like …"
type textarea "Clients who are looking to meet with someone monthly Clients who are performanc…"
type textarea "If a client does not meet required minimum assets, I'm able to charge a flat fe…"
type input "11500"
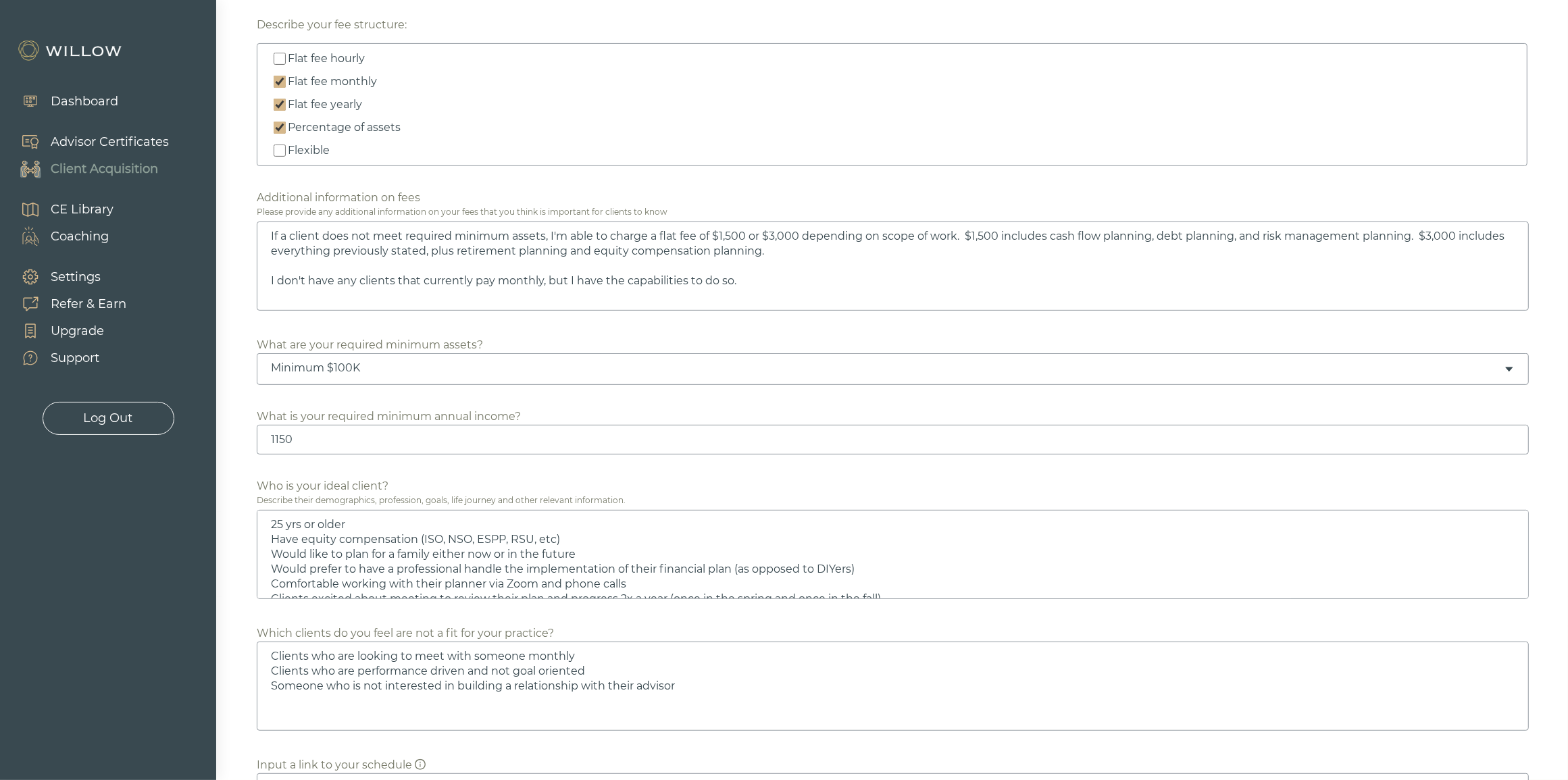
type textarea "25 yrs or older Have equity compensation (ISO, NSO, ESPP, RSU, etc) Would like …"
type textarea "Clients who are looking to meet with someone monthly Clients who are performanc…"
type textarea "If a client does not meet required minimum assets, I'm able to charge a flat fe…"
type input "115000"
type textarea "25 yrs or older Have equity compensation (ISO, NSO, ESPP, RSU, etc) Would like …"
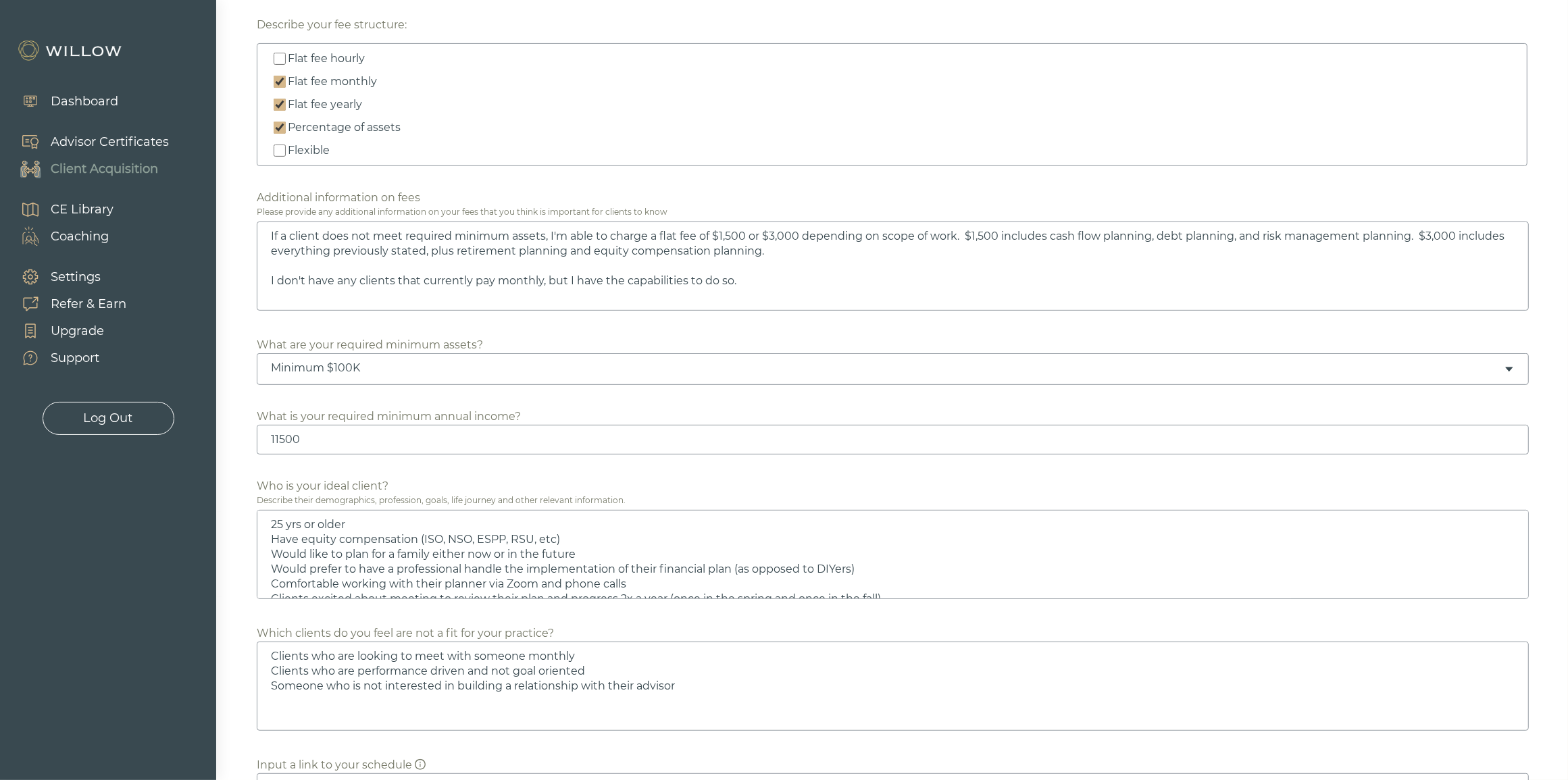
type textarea "Clients who are looking to meet with someone monthly Clients who are performanc…"
type input "115000"
click at [248, 451] on div at bounding box center [784, 390] width 1568 height 780
click at [285, 442] on input "115000" at bounding box center [892, 439] width 1271 height 29
drag, startPoint x: 326, startPoint y: 439, endPoint x: 261, endPoint y: 438, distance: 65.0
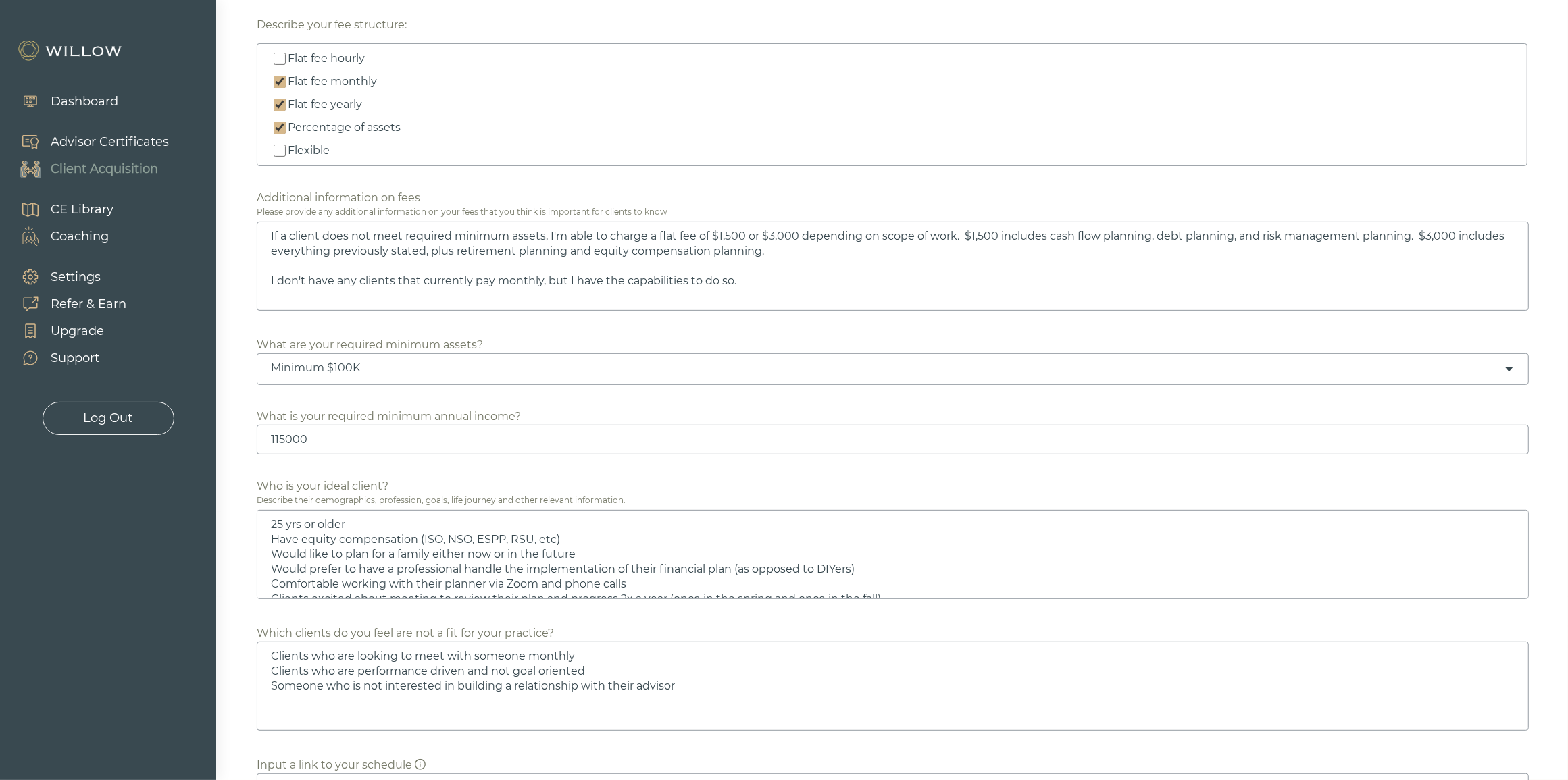
click at [264, 438] on input "115000" at bounding box center [892, 439] width 1271 height 29
type textarea "If a client does not meet required minimum assets, I'm able to charge a flat fe…"
type input "9"
type textarea "25 yrs or older Have equity compensation (ISO, NSO, ESPP, RSU, etc) Would like …"
type textarea "Clients who are looking to meet with someone monthly Clients who are performanc…"
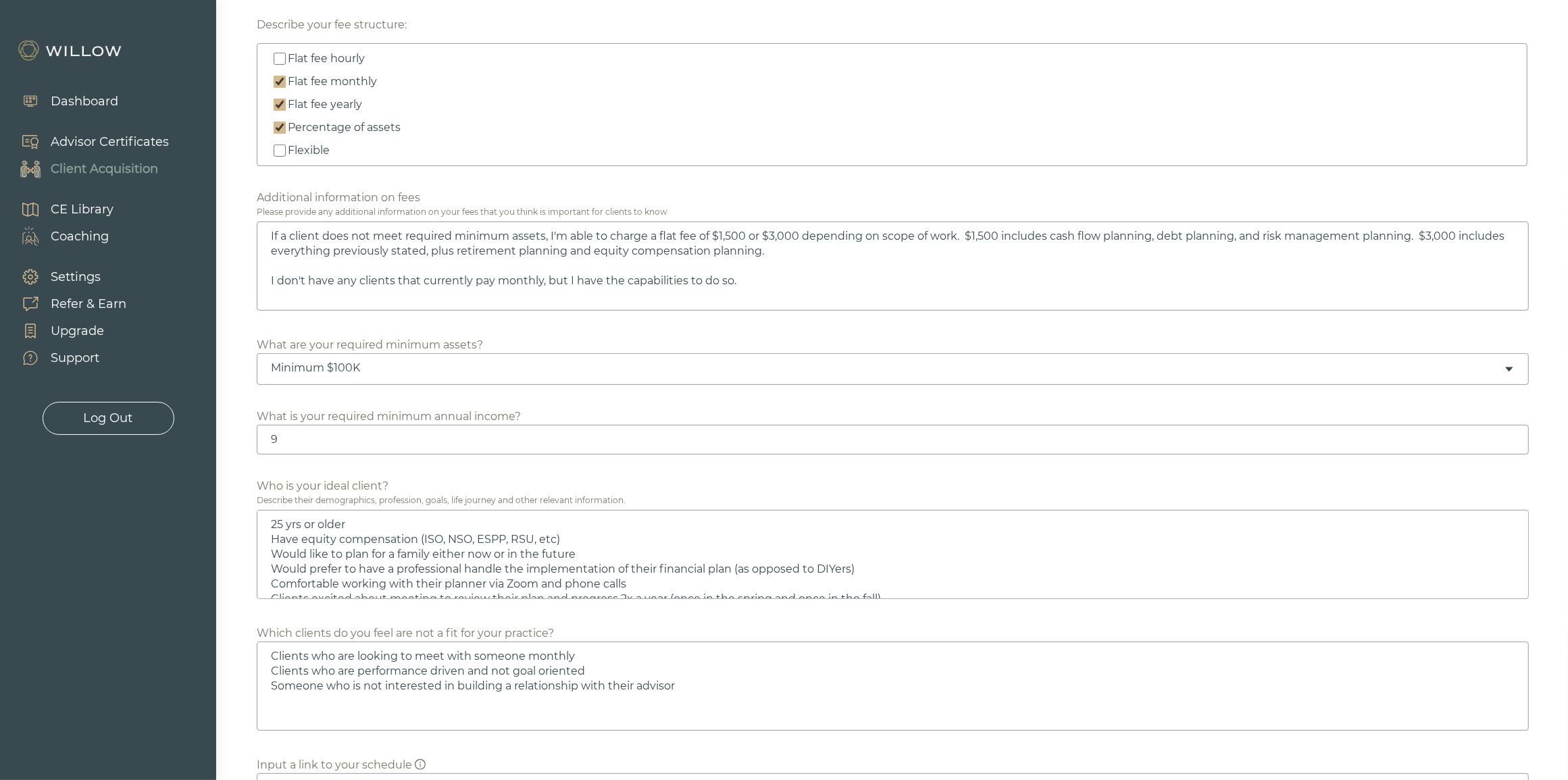
type textarea "If a client does not meet required minimum assets, I'm able to charge a flat fe…"
type input "95"
type textarea "25 yrs or older Have equity compensation (ISO, NSO, ESPP, RSU, etc) Would like …"
type textarea "Clients who are looking to meet with someone monthly Clients who are performanc…"
type textarea "If a client does not meet required minimum assets, I'm able to charge a flat fe…"
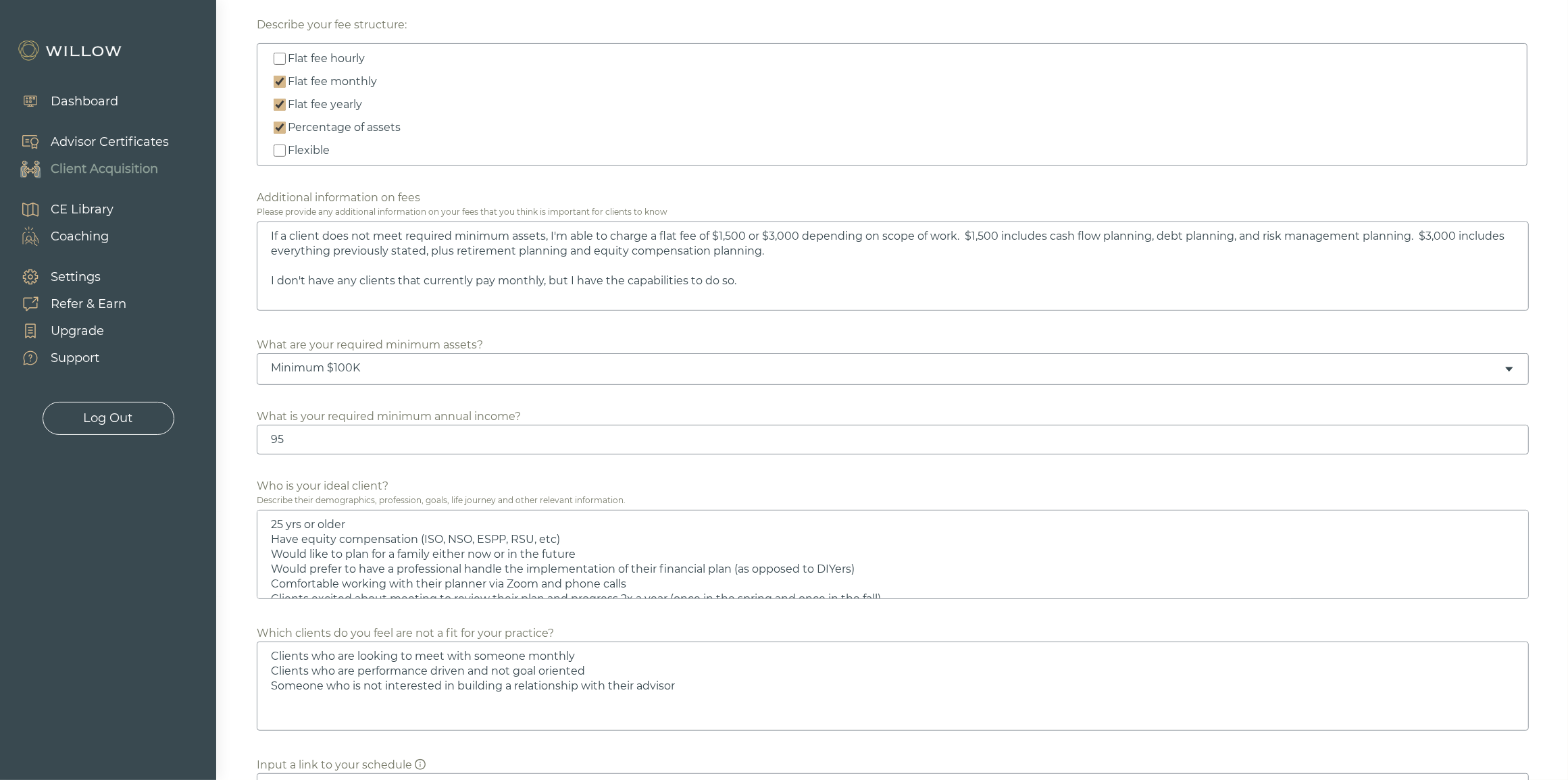
type input "950"
type textarea "25 yrs or older Have equity compensation (ISO, NSO, ESPP, RSU, etc) Would like …"
type textarea "Clients who are looking to meet with someone monthly Clients who are performanc…"
type textarea "If a client does not meet required minimum assets, I'm able to charge a flat fe…"
type input "9500"
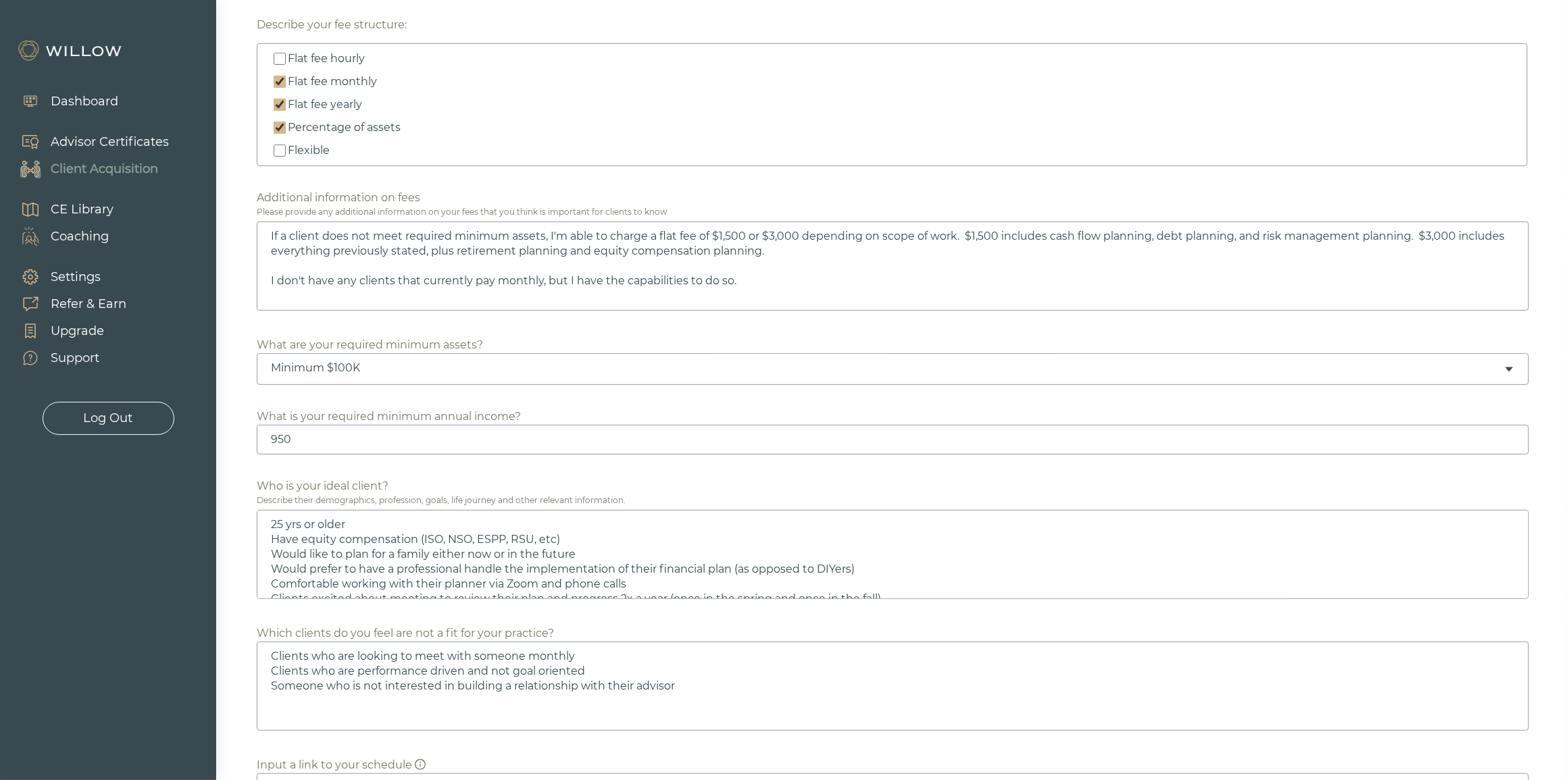
type textarea "25 yrs or older Have equity compensation (ISO, NSO, ESPP, RSU, etc) Would like …"
type textarea "Clients who are looking to meet with someone monthly Clients who are performanc…"
type textarea "If a client does not meet required minimum assets, I'm able to charge a flat fe…"
type input "95000"
type textarea "25 yrs or older Have equity compensation (ISO, NSO, ESPP, RSU, etc) Would like …"
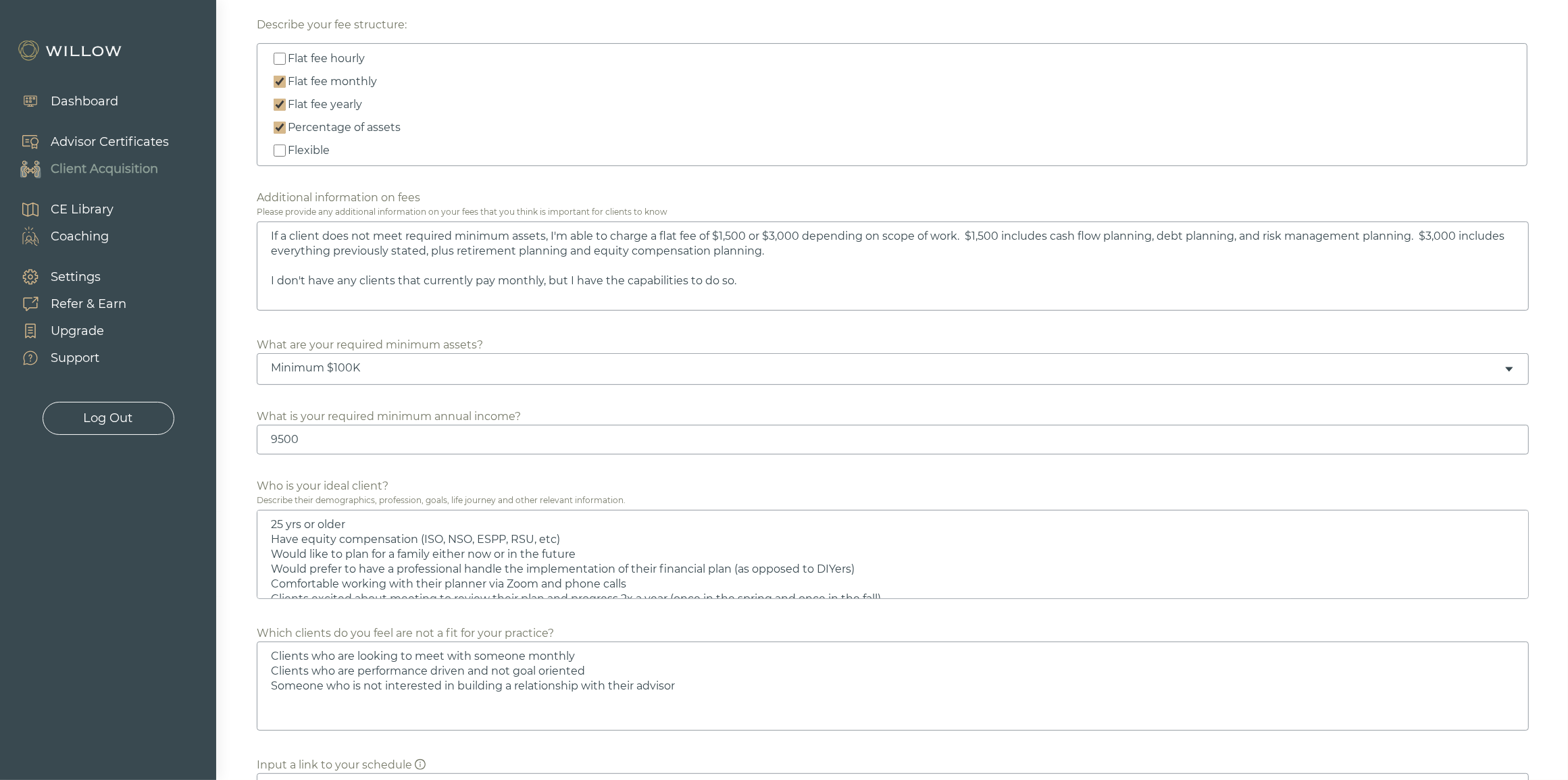
type textarea "Clients who are looking to meet with someone monthly Clients who are performanc…"
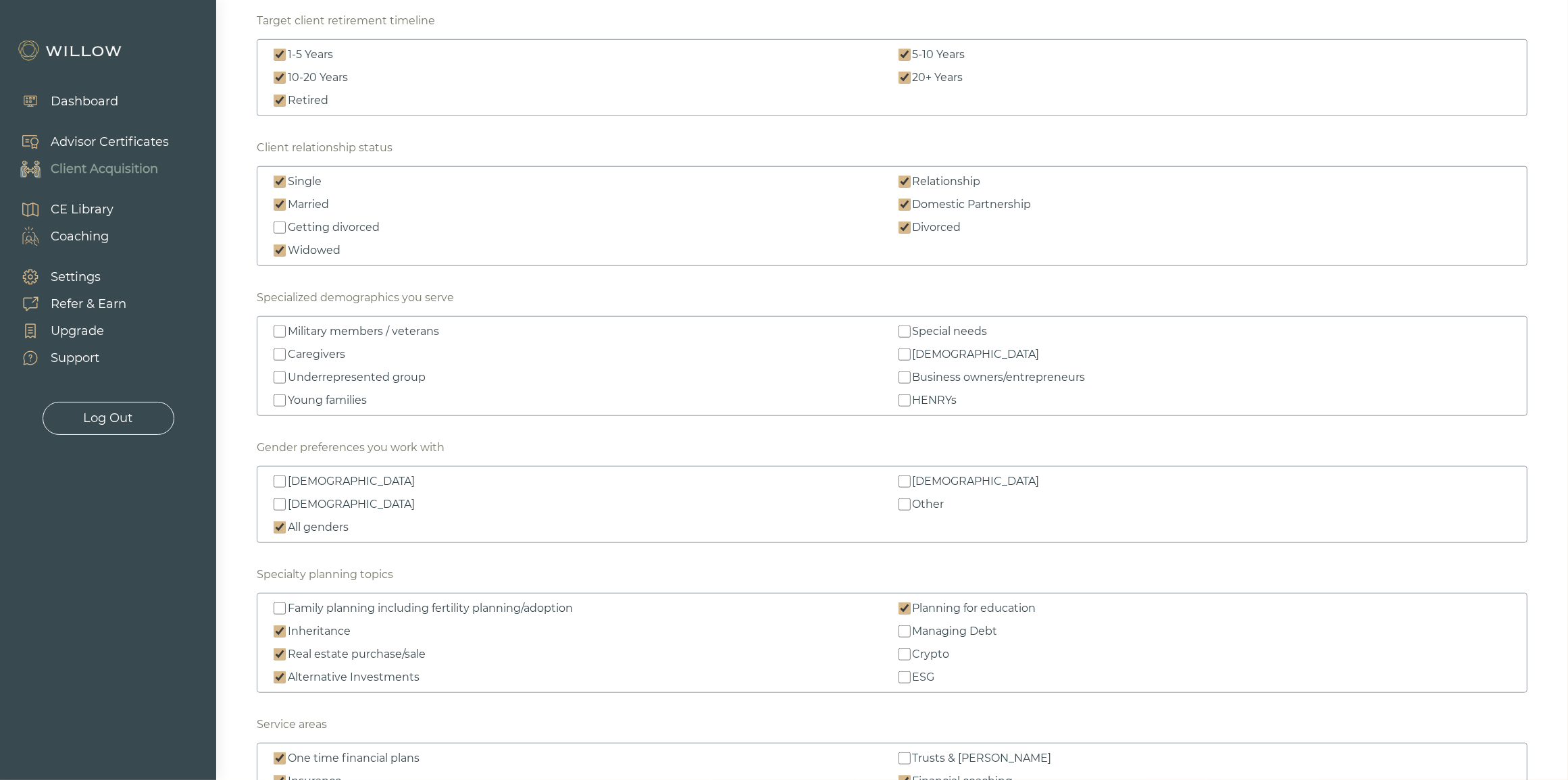
scroll to position [1350, 0]
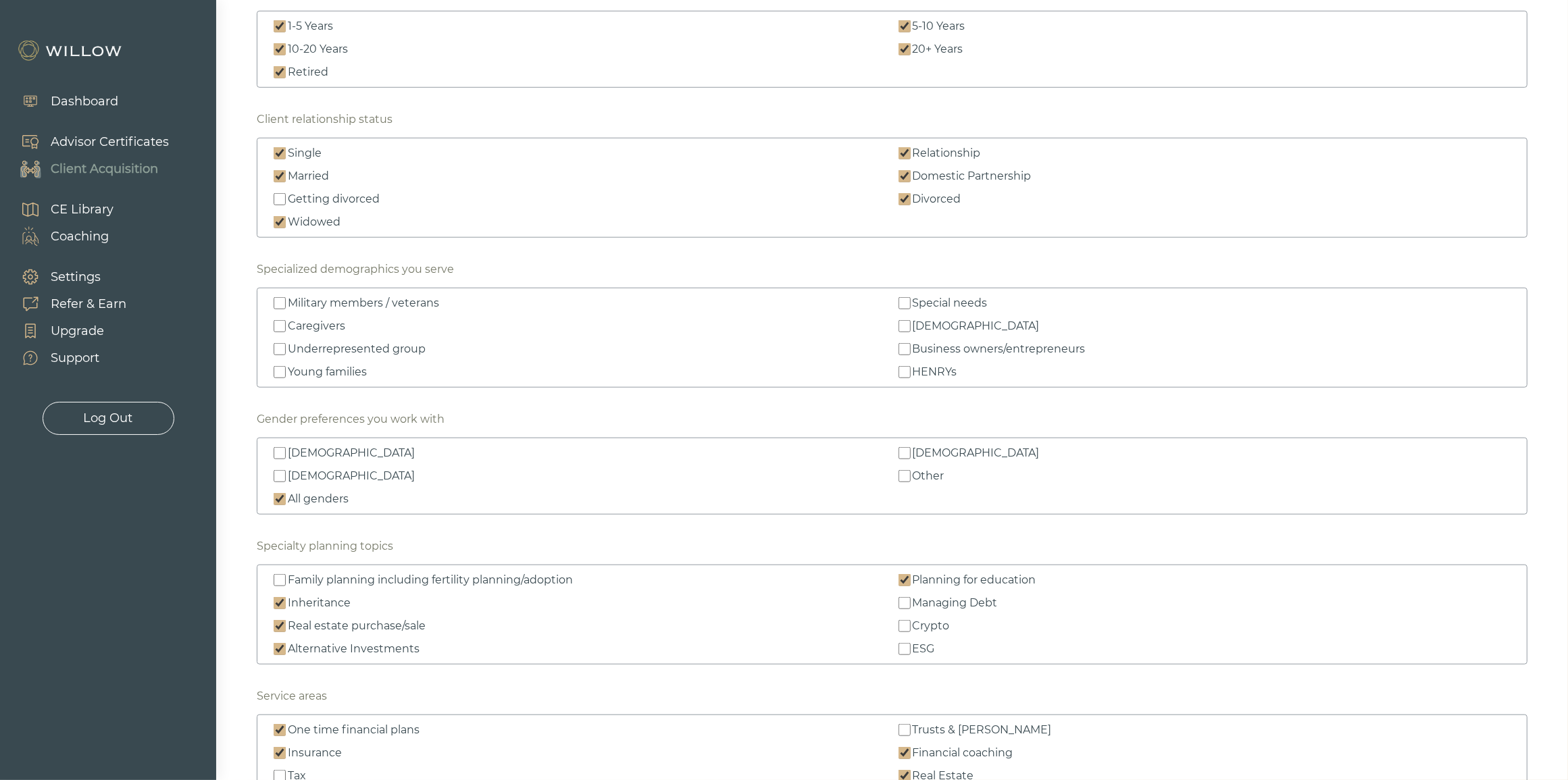
type input "95000"
click at [904, 376] on input "HENRYs" at bounding box center [904, 372] width 12 height 12
checkbox input "true"
type textarea "If a client does not meet required minimum assets, I'm able to charge a flat fe…"
type textarea "25 yrs or older Have equity compensation (ISO, NSO, ESPP, RSU, etc) Would like …"
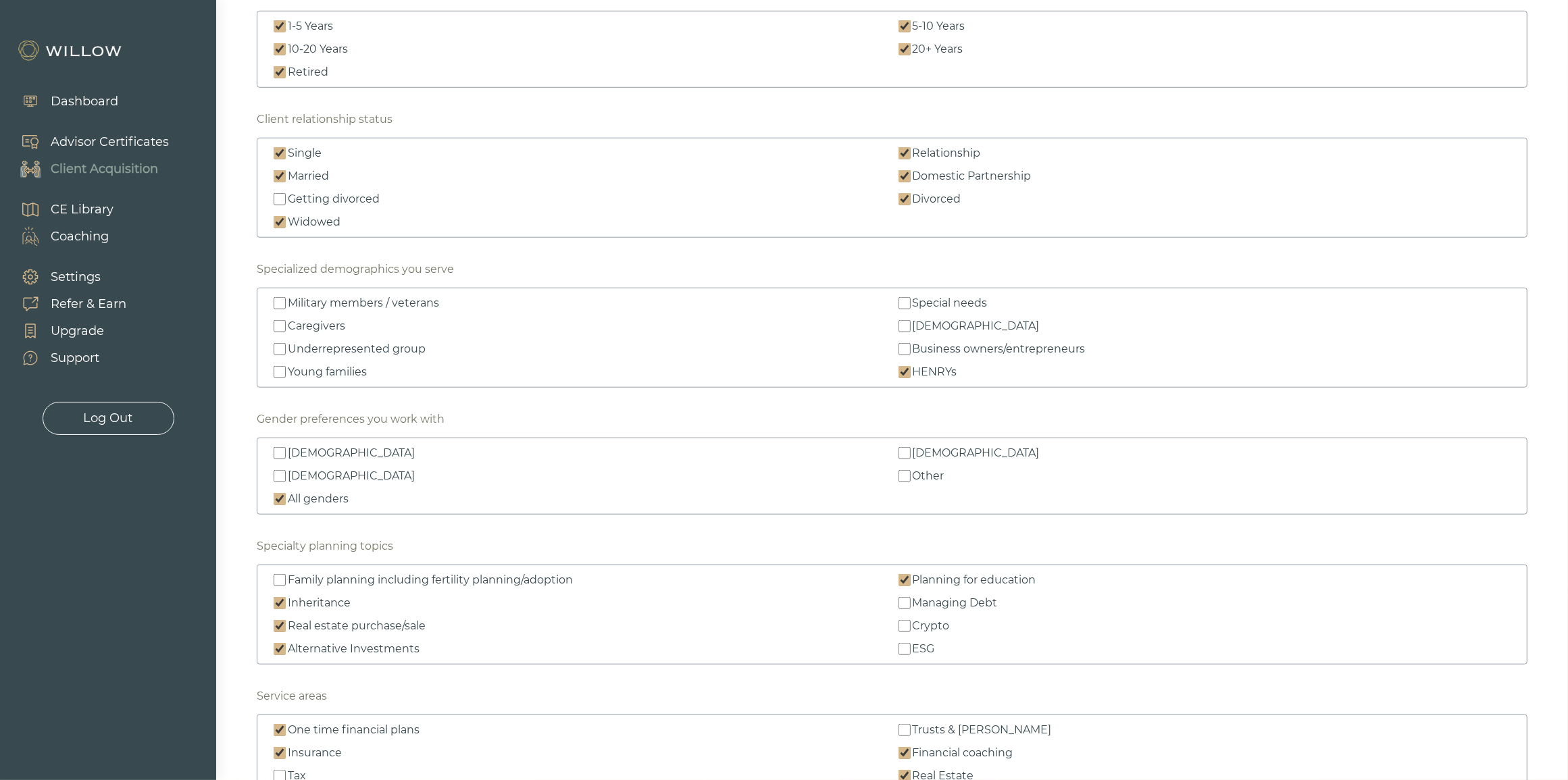
type textarea "Clients who are looking to meet with someone monthly Clients who are performanc…"
click at [909, 353] on input "Business owners/entrepreneurs" at bounding box center [904, 349] width 12 height 12
checkbox input "true"
type textarea "If a client does not meet required minimum assets, I'm able to charge a flat fe…"
type textarea "25 yrs or older Have equity compensation (ISO, NSO, ESPP, RSU, etc) Would like …"
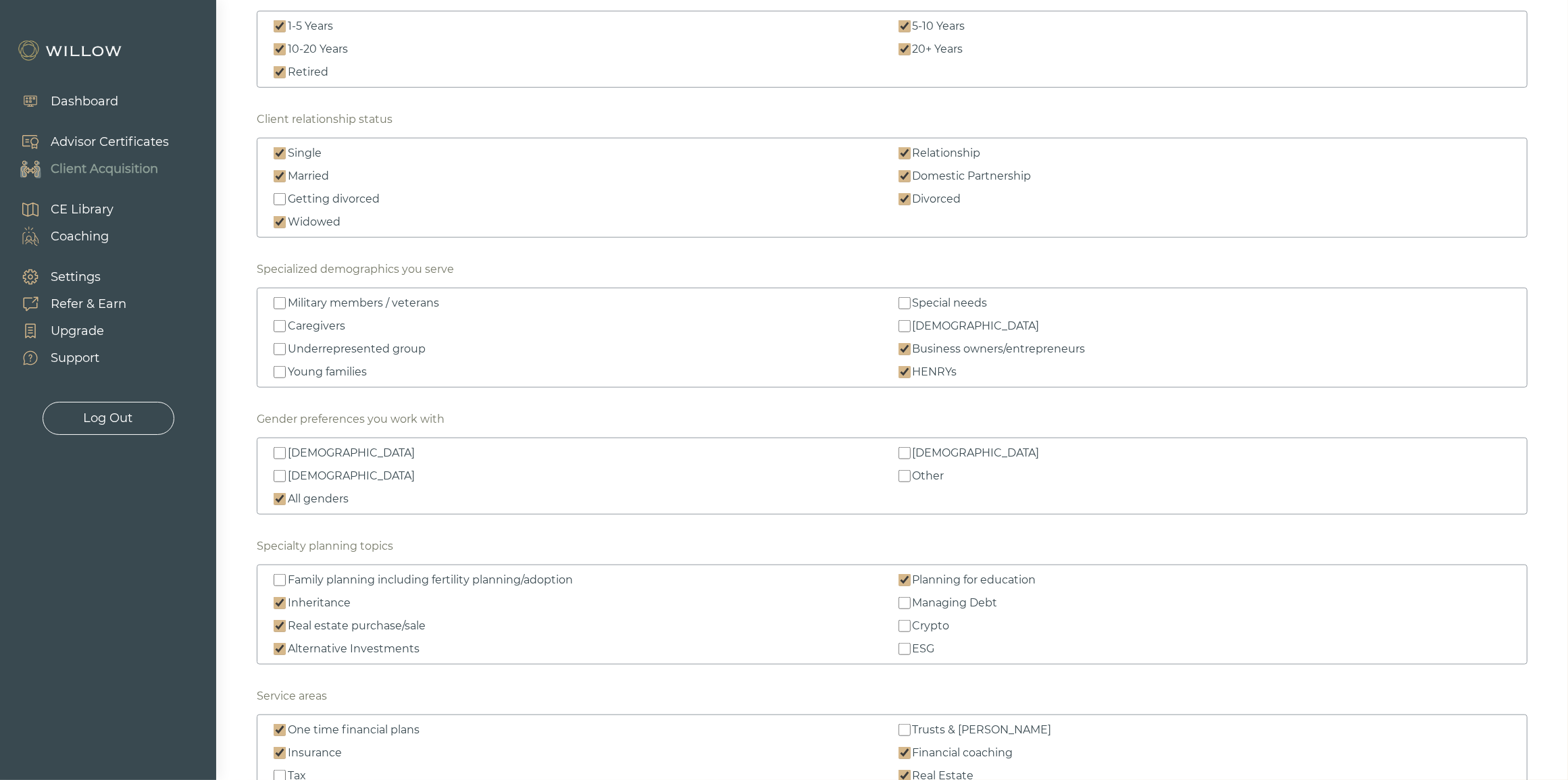
type textarea "Clients who are looking to meet with someone monthly Clients who are performanc…"
click at [905, 321] on div "Military members / veterans Special needs Caregivers [DEMOGRAPHIC_DATA] Underre…" at bounding box center [892, 338] width 1242 height 85
click at [904, 326] on input "[DEMOGRAPHIC_DATA]" at bounding box center [904, 326] width 12 height 12
checkbox input "true"
type textarea "If a client does not meet required minimum assets, I'm able to charge a flat fe…"
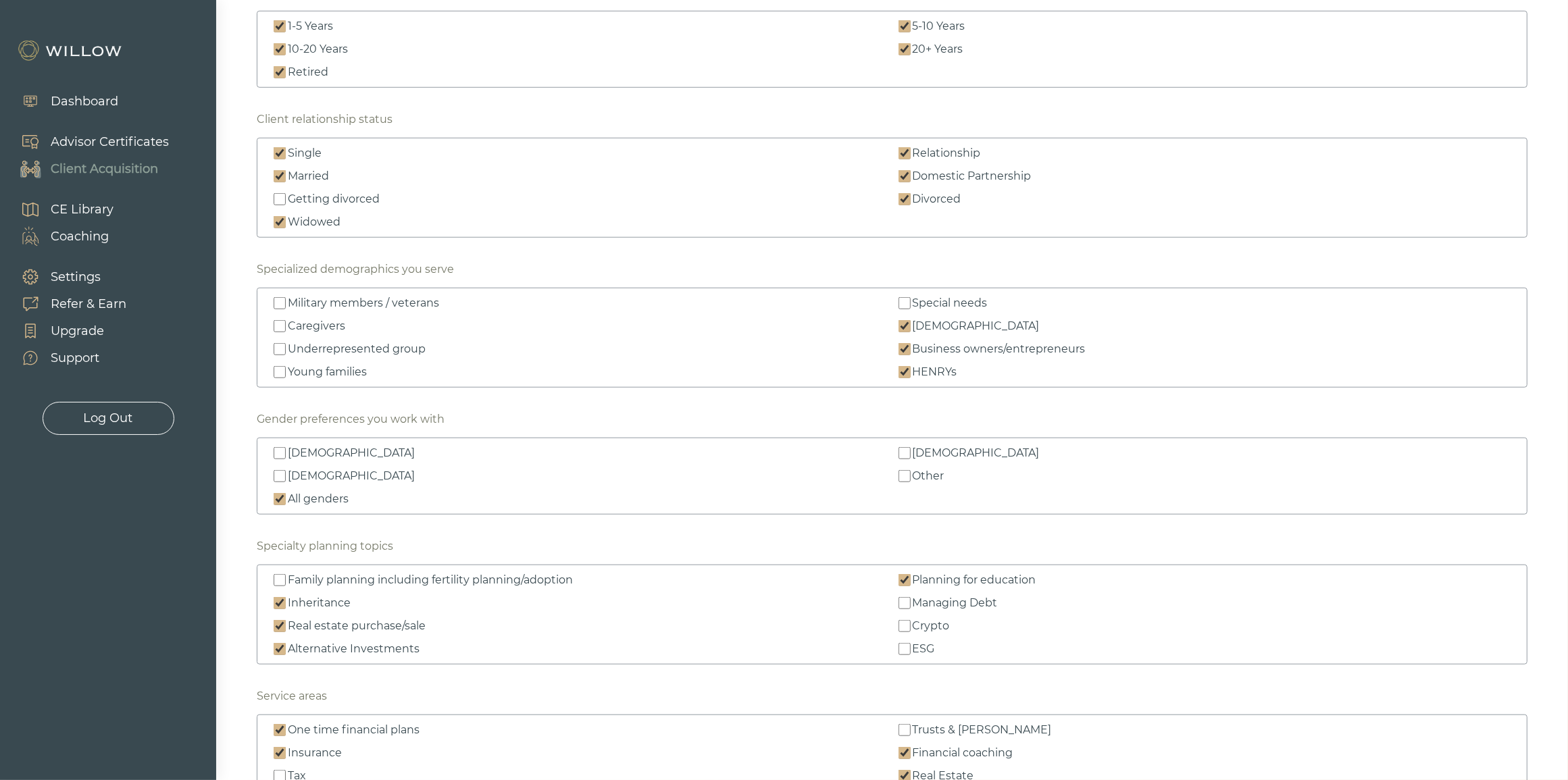
type textarea "25 yrs or older Have equity compensation (ISO, NSO, ESPP, RSU, etc) Would like …"
type textarea "Clients who are looking to meet with someone monthly Clients who are performanc…"
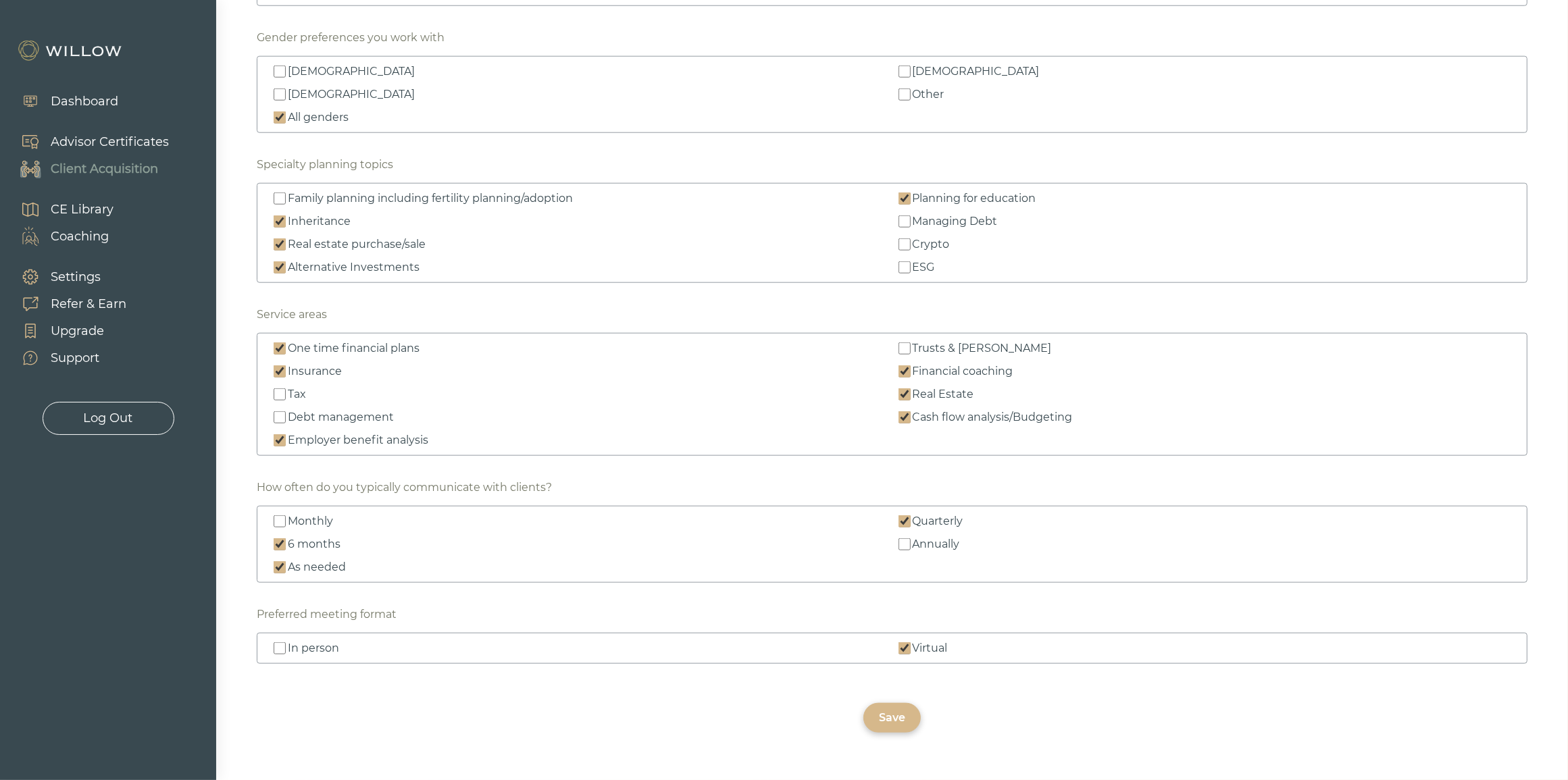
scroll to position [1771, 0]
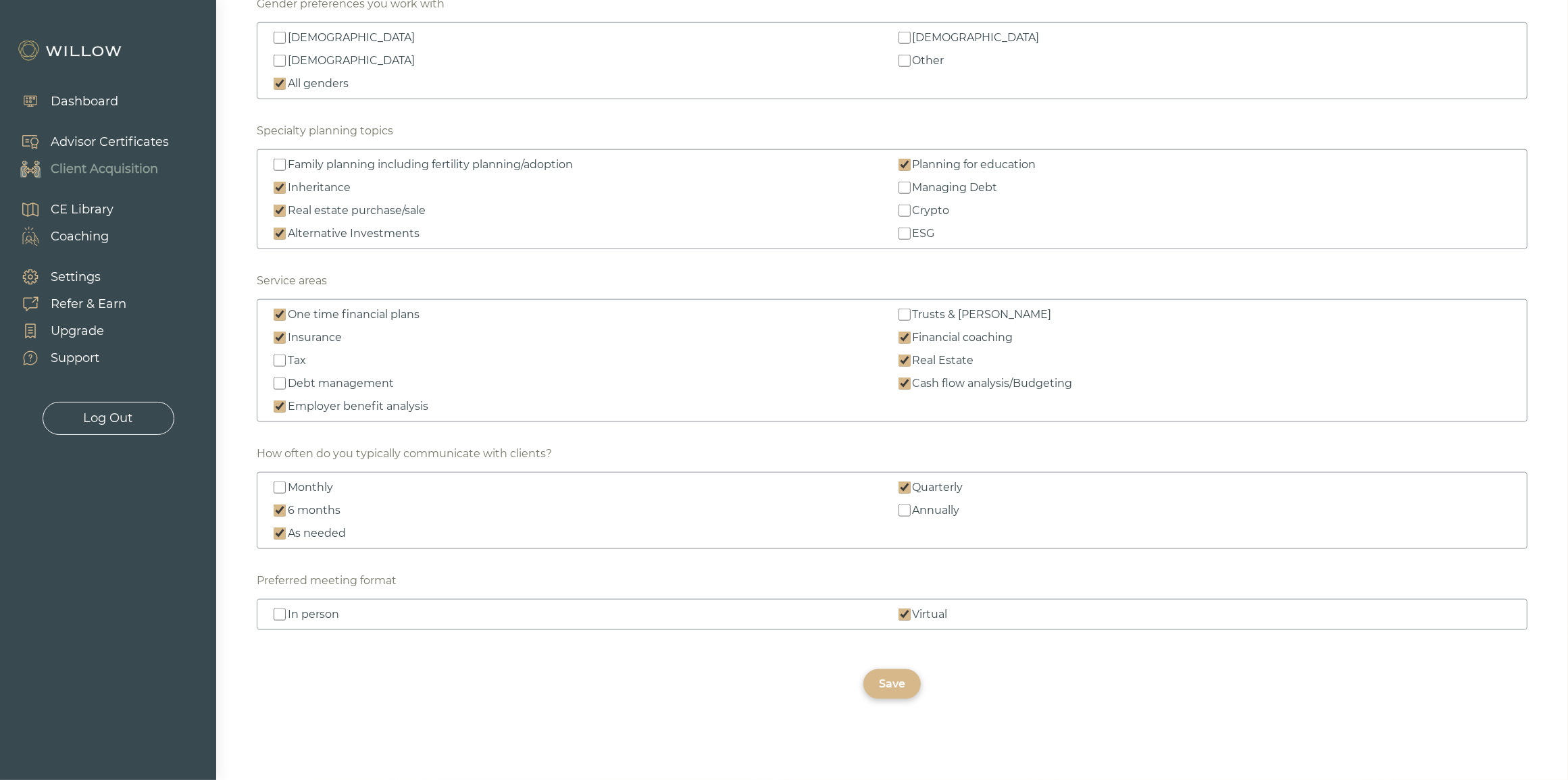
click at [905, 514] on input "Annually" at bounding box center [904, 511] width 12 height 12
checkbox input "true"
type textarea "If a client does not meet required minimum assets, I'm able to charge a flat fe…"
type textarea "25 yrs or older Have equity compensation (ISO, NSO, ESPP, RSU, etc) Would like …"
type textarea "Clients who are looking to meet with someone monthly Clients who are performanc…"
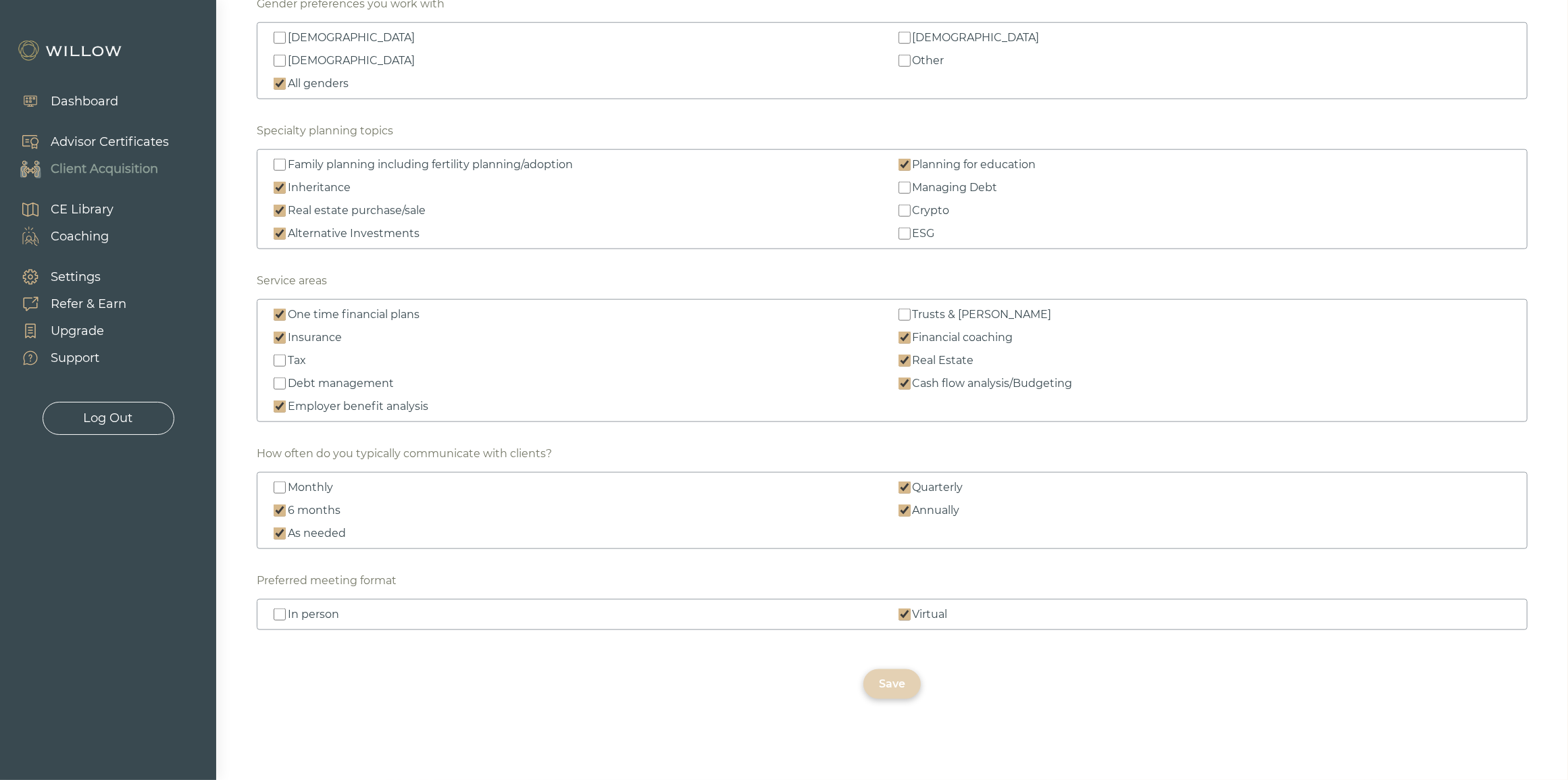
click at [895, 677] on div "Save" at bounding box center [892, 684] width 27 height 16
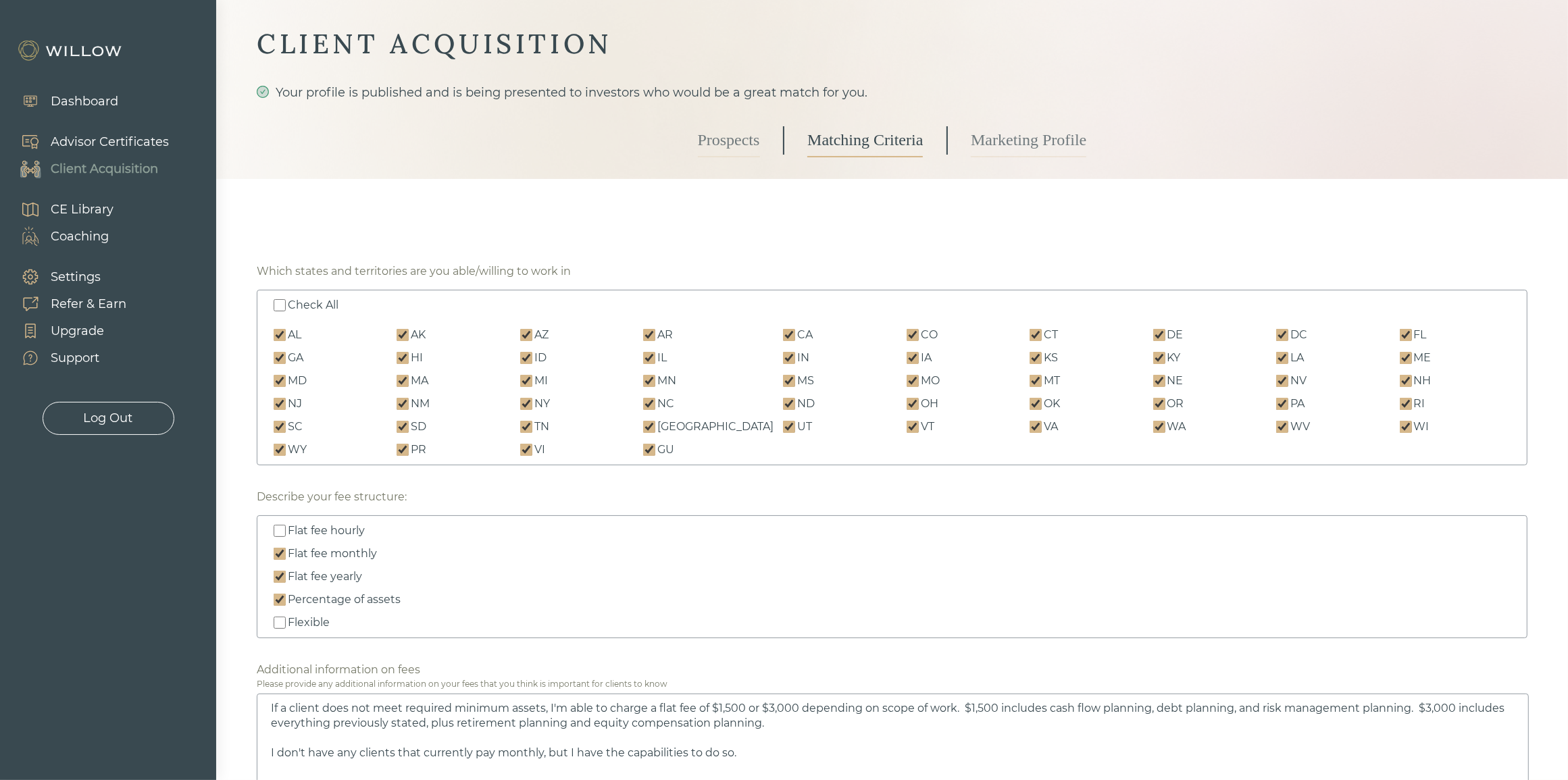
scroll to position [0, 0]
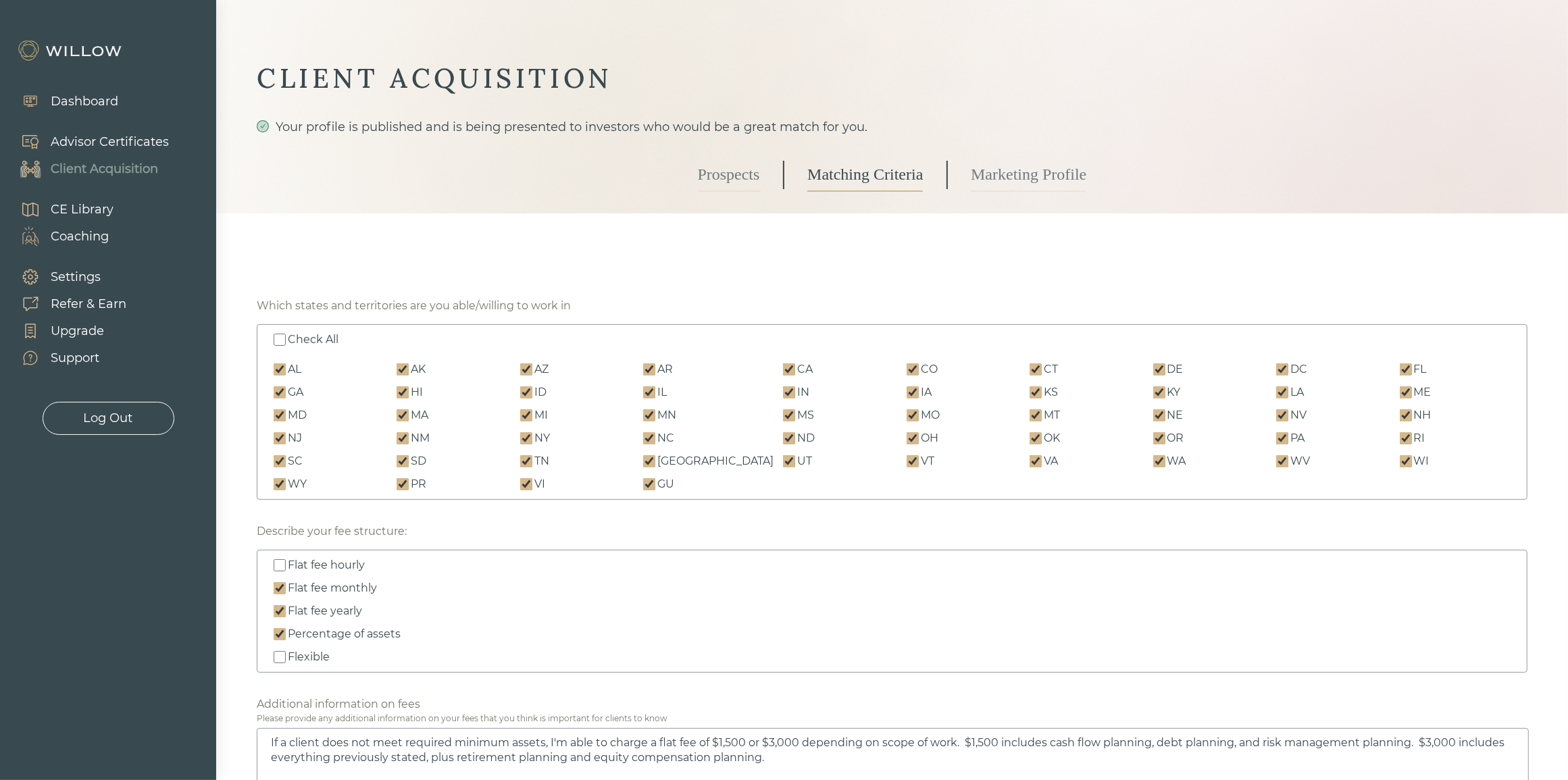
click at [731, 171] on link "Prospects" at bounding box center [729, 175] width 63 height 34
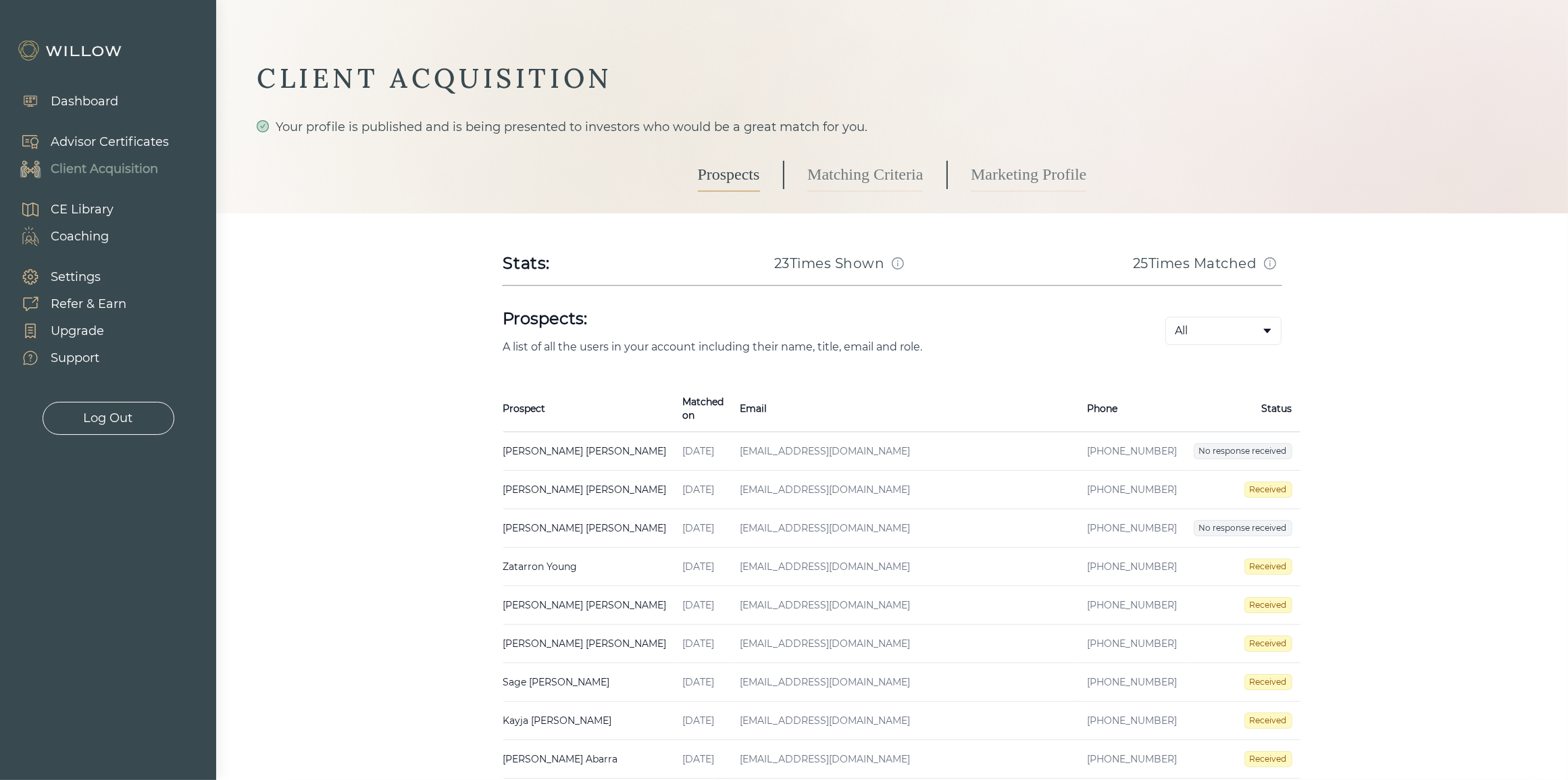
click at [751, 587] on td "[EMAIL_ADDRESS][DOMAIN_NAME]" at bounding box center [906, 606] width 347 height 39
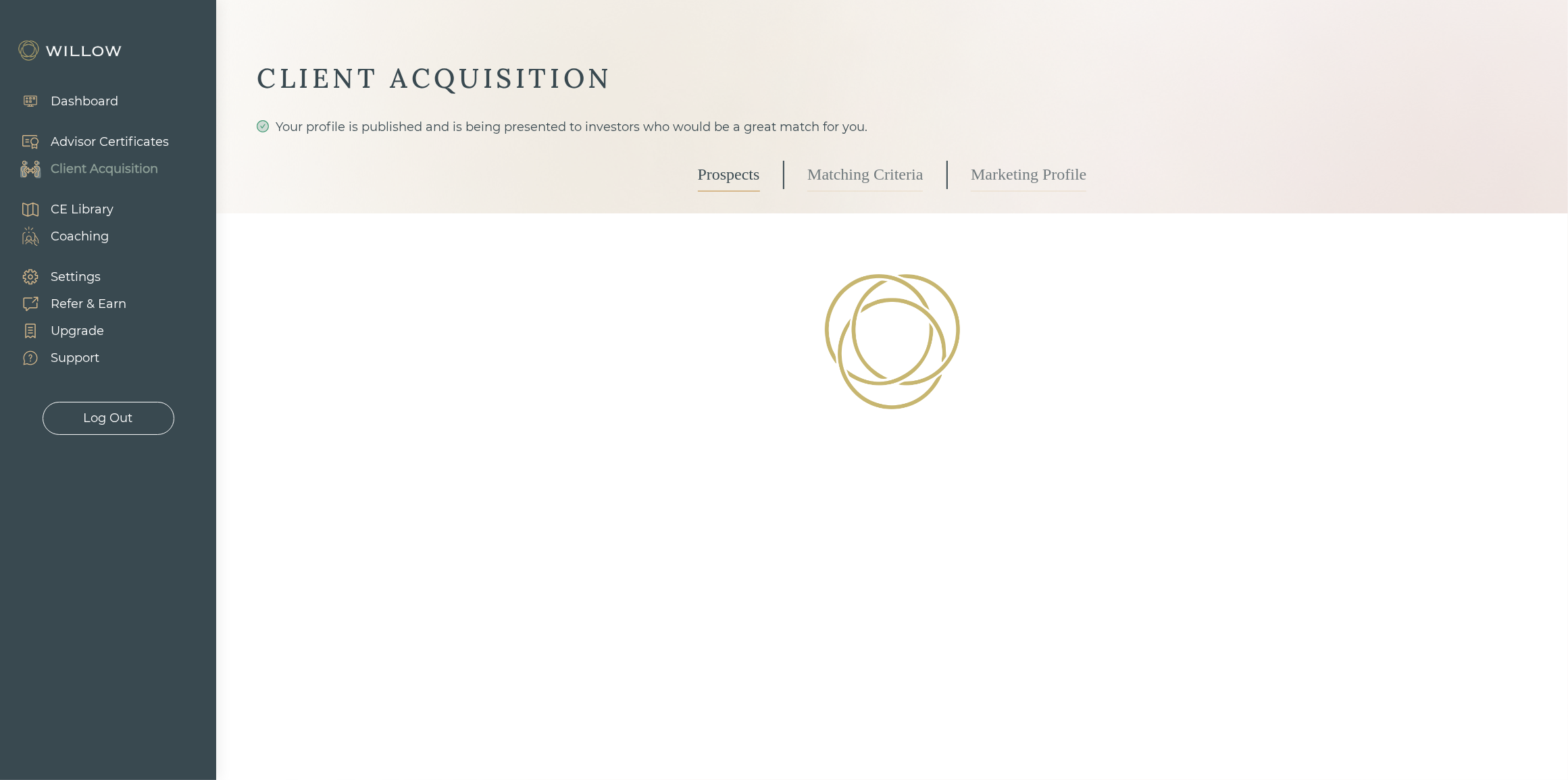
select select "3"
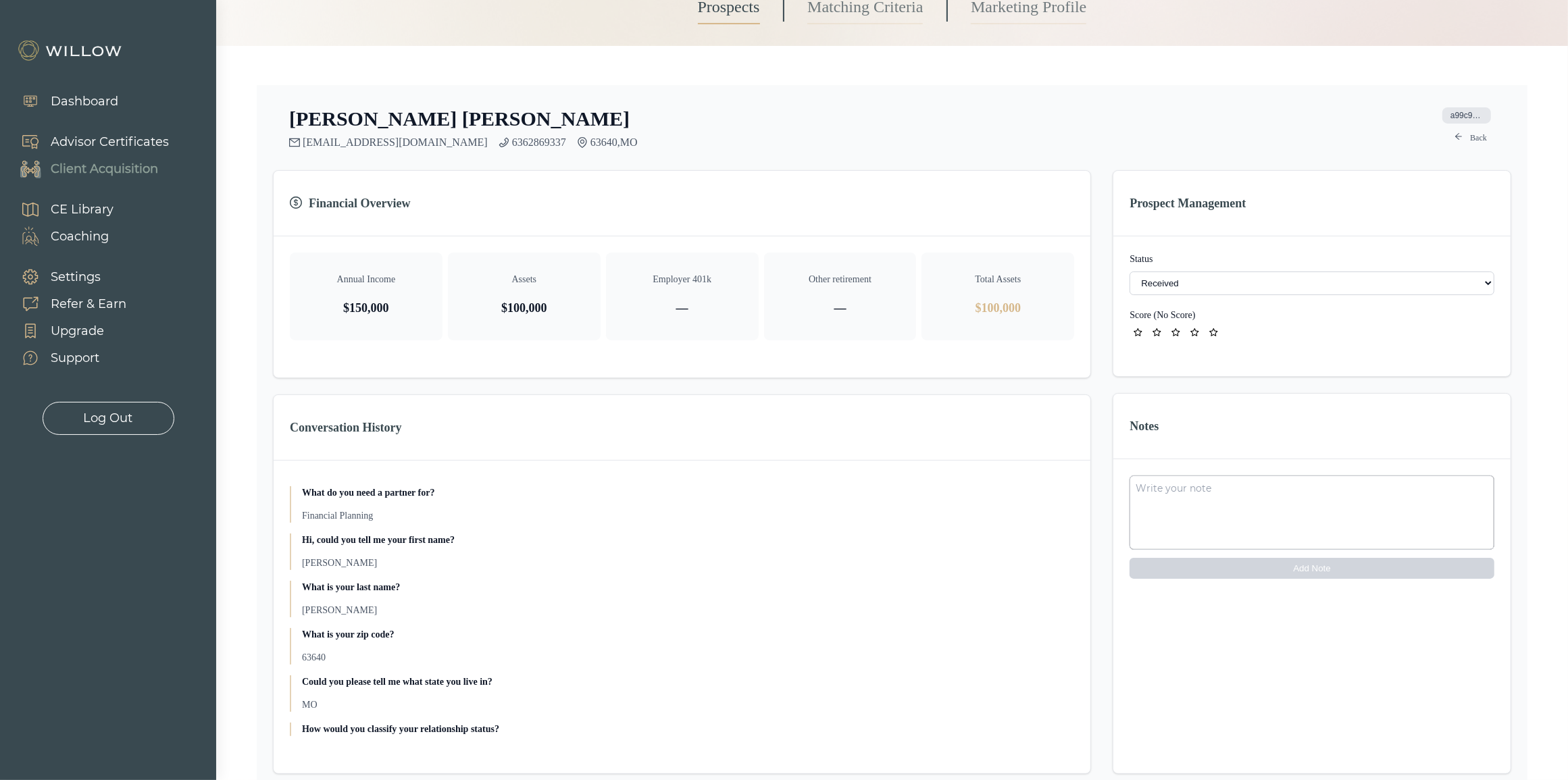
scroll to position [164, 0]
click at [76, 272] on div "Settings" at bounding box center [75, 277] width 50 height 18
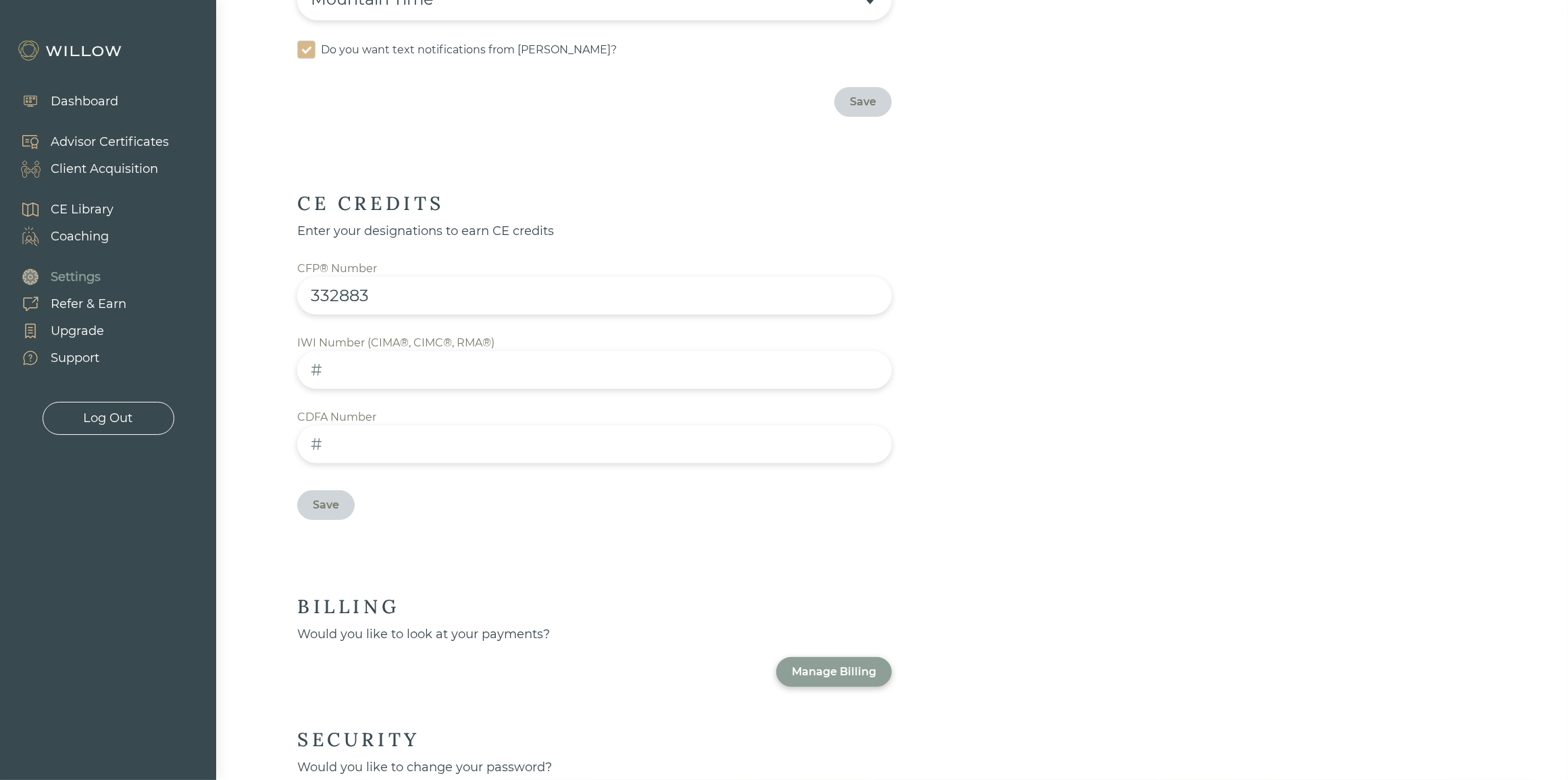
scroll to position [559, 0]
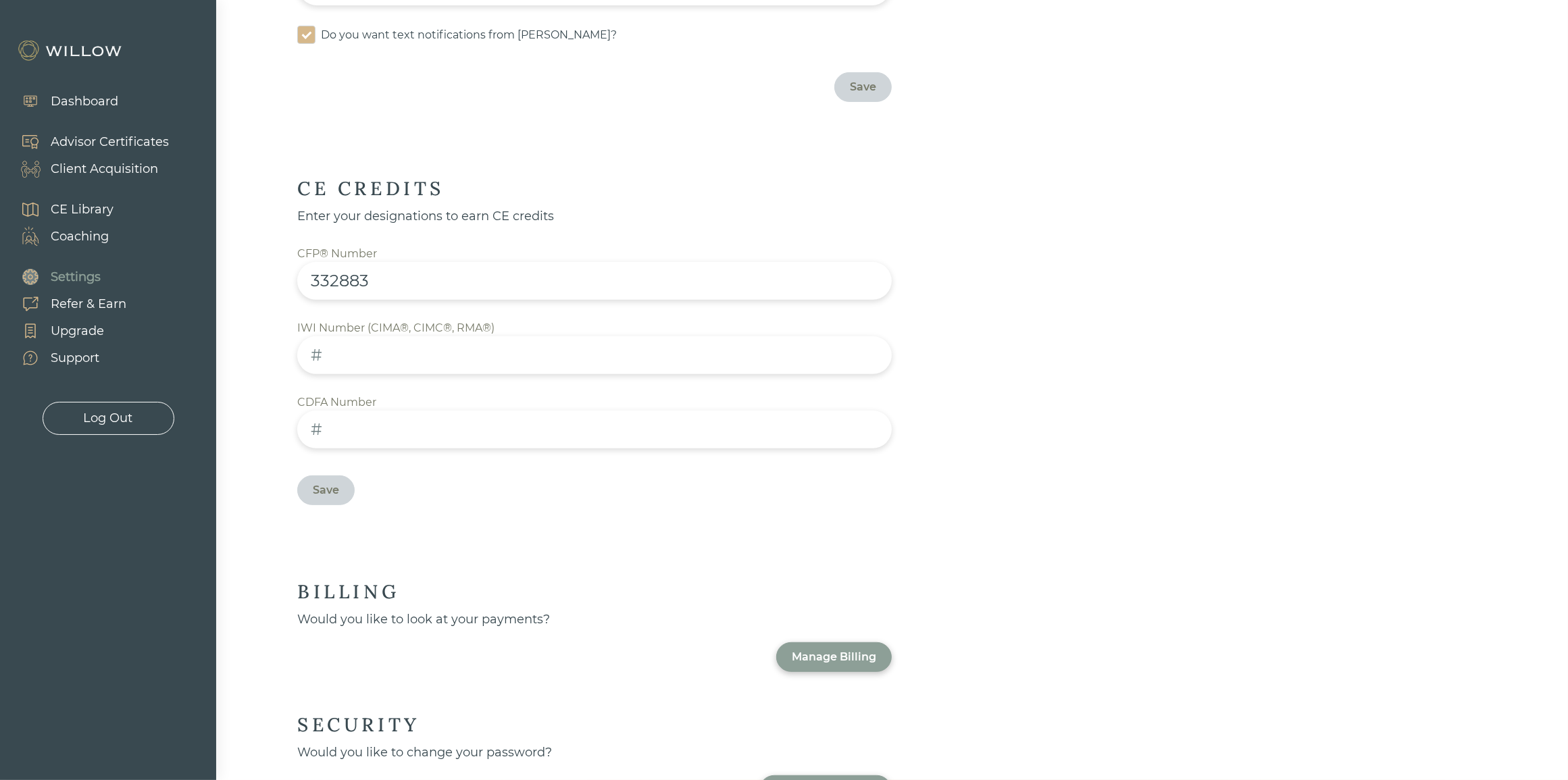
click at [848, 649] on div "Manage Billing" at bounding box center [833, 657] width 84 height 16
